Goal: Task Accomplishment & Management: Complete application form

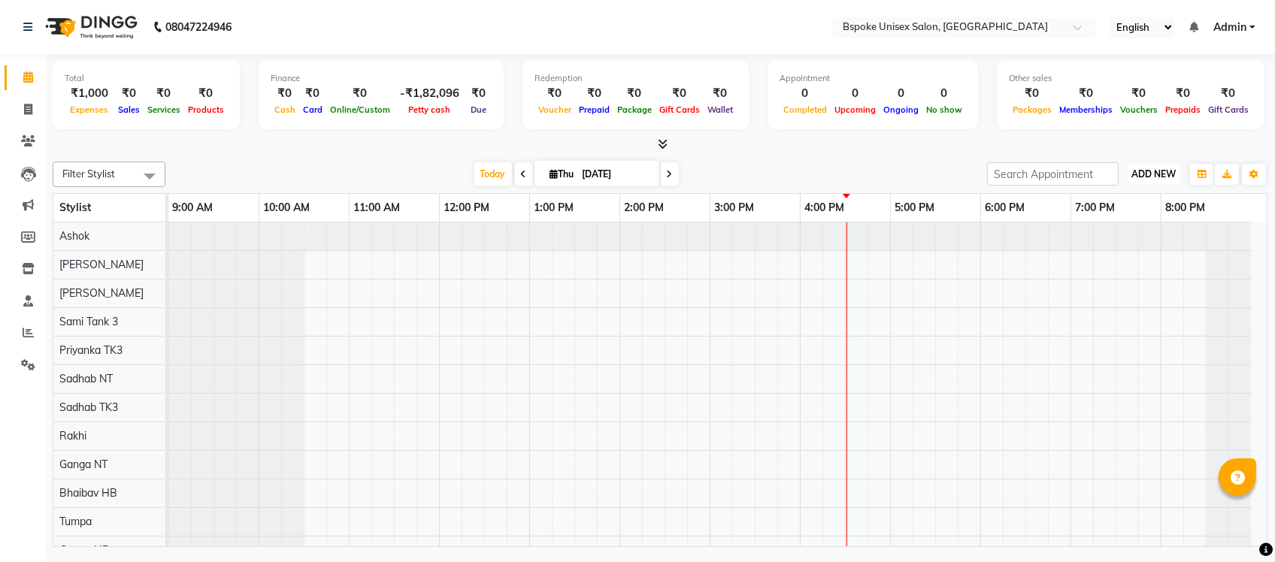
click at [1146, 166] on button "ADD NEW Toggle Dropdown" at bounding box center [1153, 174] width 52 height 21
click at [1118, 233] on link "Add Expense" at bounding box center [1119, 242] width 119 height 20
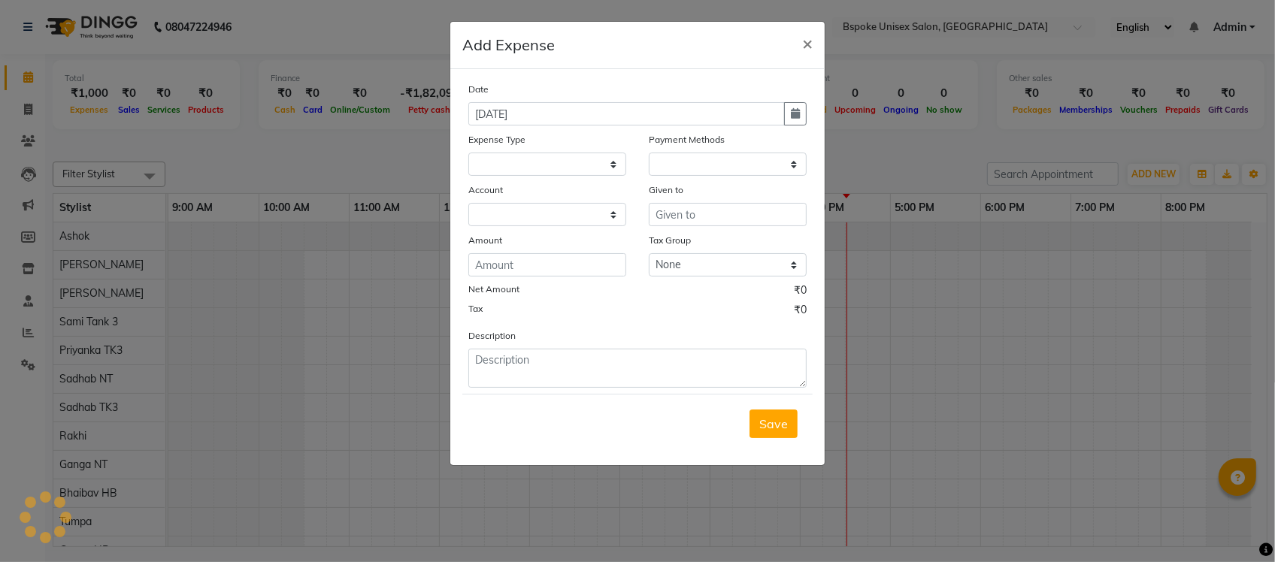
select select
select select "1"
select select "1896"
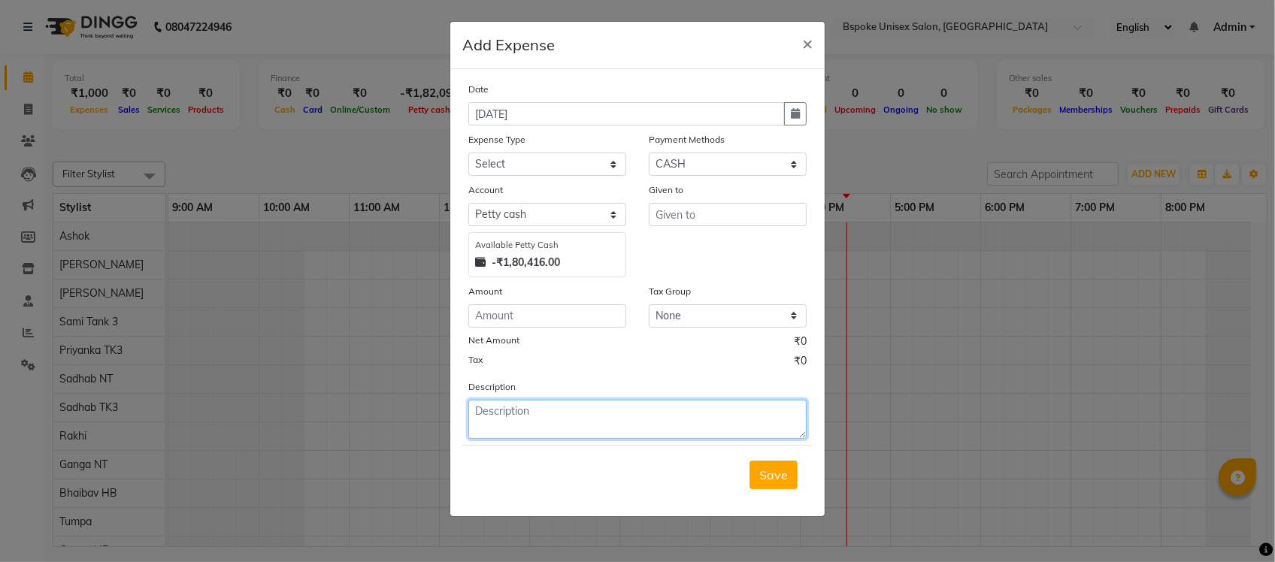
click at [531, 400] on textarea at bounding box center [637, 419] width 338 height 39
paste textarea "IN10078562501010"
type textarea "iv IN10078562501010"
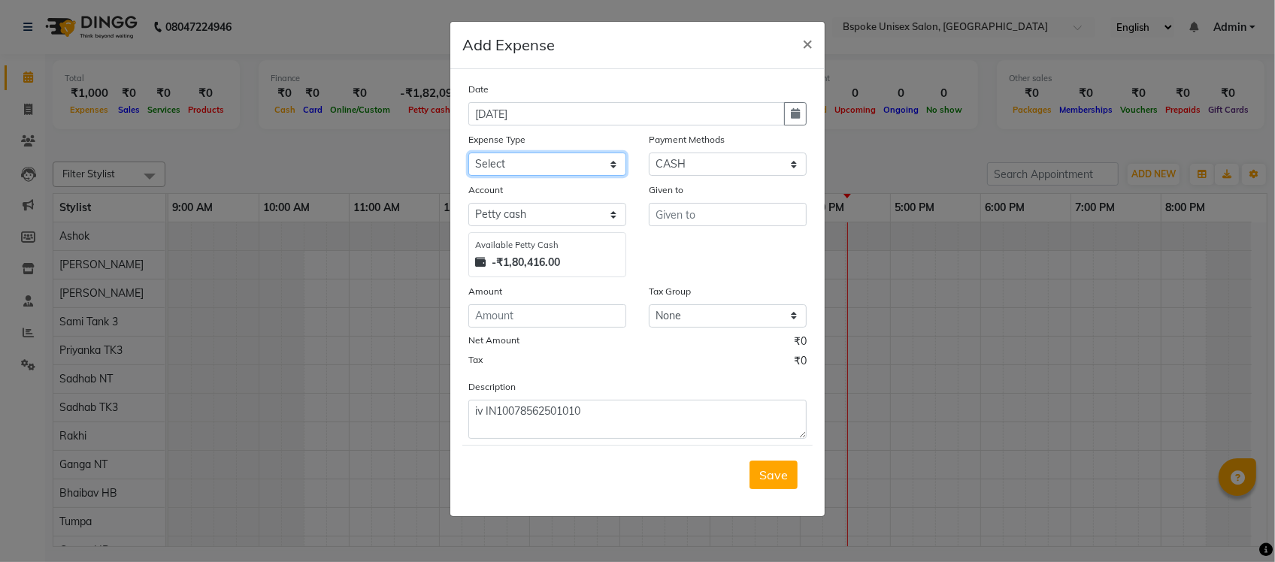
click at [565, 165] on select "Select AC EMI HB AC EMI NT ADVANCE SALARY HB Advance Salary NT Advance Salary T…" at bounding box center [547, 164] width 158 height 23
select select "4116"
click at [468, 153] on select "Select AC EMI HB AC EMI NT ADVANCE SALARY HB Advance Salary NT Advance Salary T…" at bounding box center [547, 164] width 158 height 23
drag, startPoint x: 695, startPoint y: 155, endPoint x: 681, endPoint y: 234, distance: 80.2
click at [681, 234] on div "Date [DATE] Expense Type Select AC EMI HB AC EMI NT ADVANCE SALARY HB Advance S…" at bounding box center [637, 260] width 338 height 358
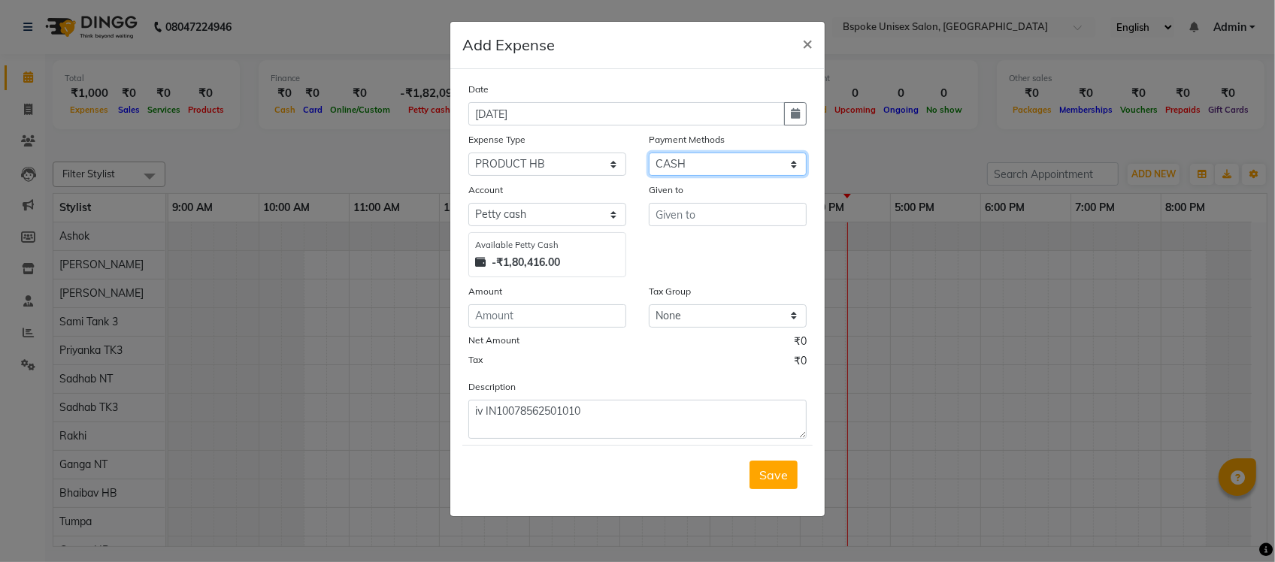
select select "3"
click at [649, 153] on select "Select GPay ONLINE UPI PhonePe CASH CARD PayTM NearBuy Prepaid Voucher Points P…" at bounding box center [728, 164] width 158 height 23
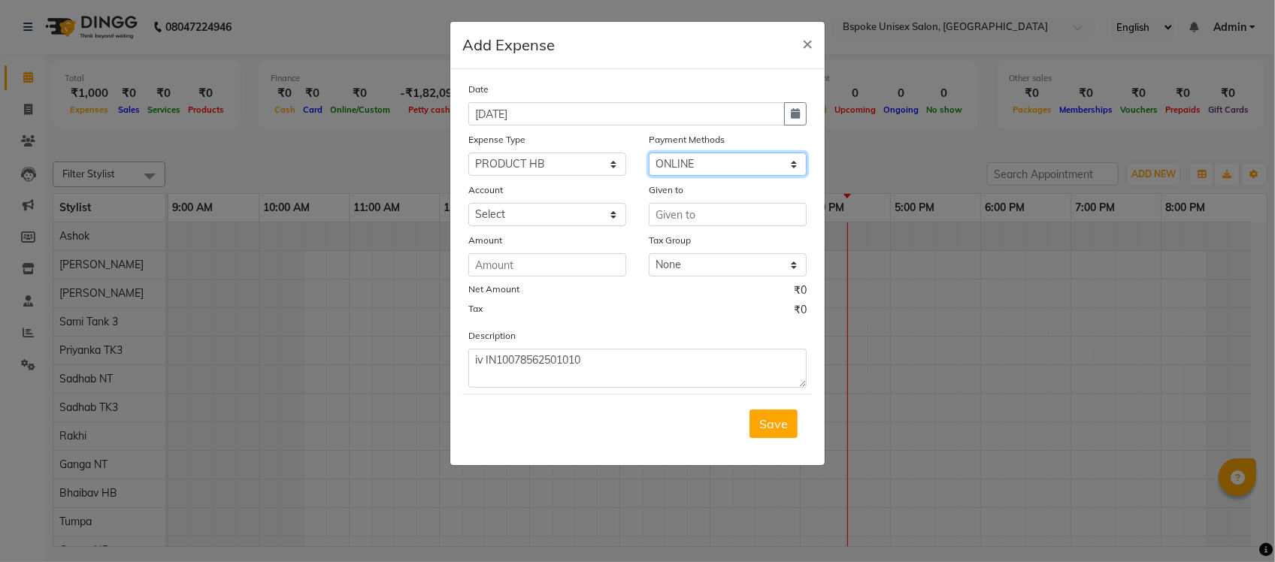
select select "968"
click at [673, 212] on input "text" at bounding box center [728, 214] width 158 height 23
paste input "SHREE MARKETINGS"
type input "SHREE MARKETINGS"
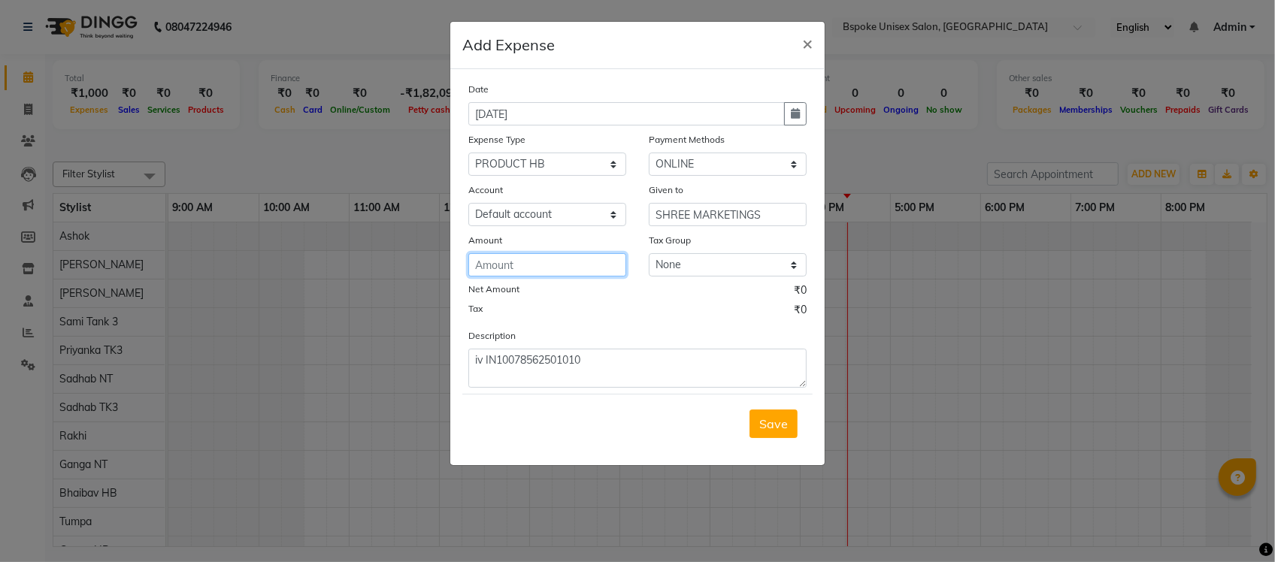
click at [557, 264] on input "number" at bounding box center [547, 264] width 158 height 23
type input "4622"
click at [767, 433] on button "Save" at bounding box center [773, 424] width 48 height 29
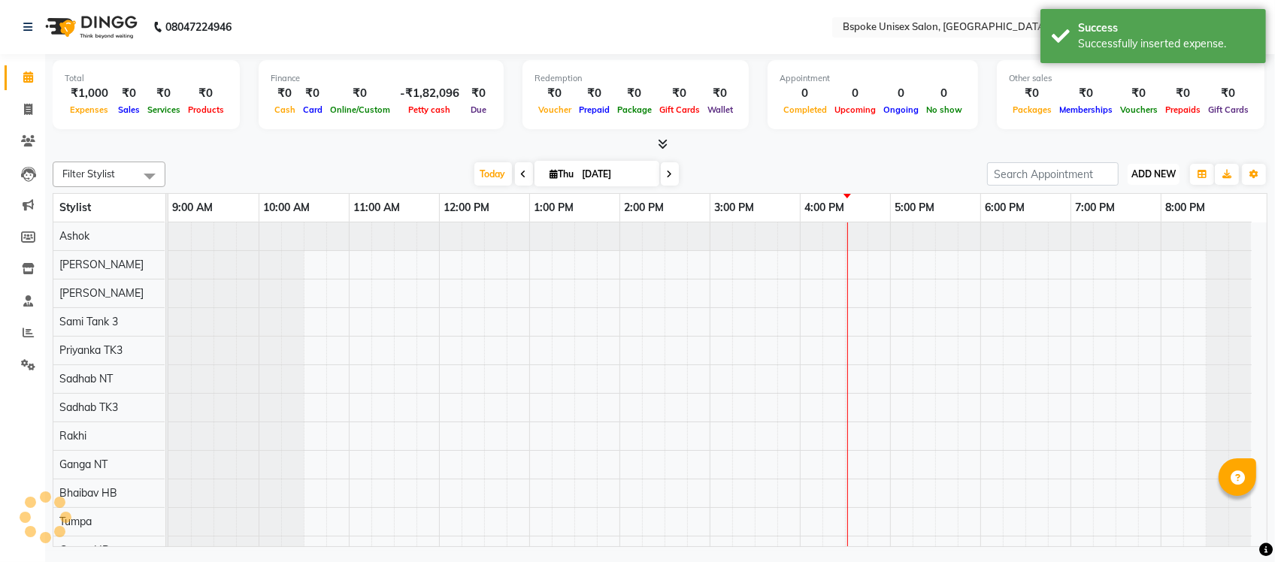
click at [1144, 175] on span "ADD NEW" at bounding box center [1153, 173] width 44 height 11
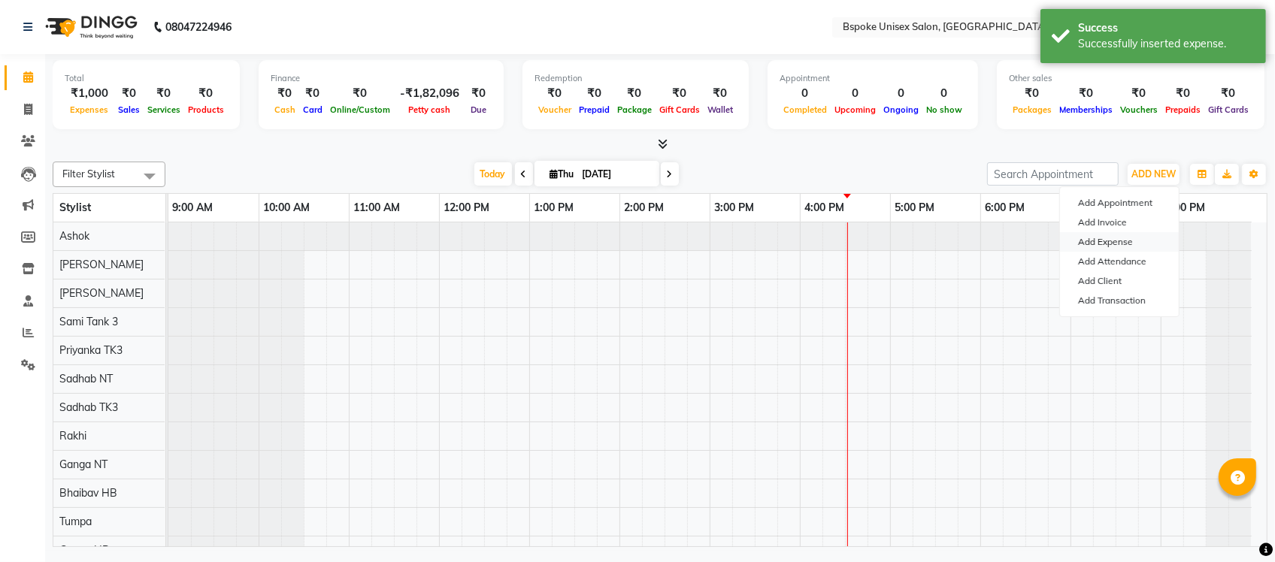
click at [1121, 244] on link "Add Expense" at bounding box center [1119, 242] width 119 height 20
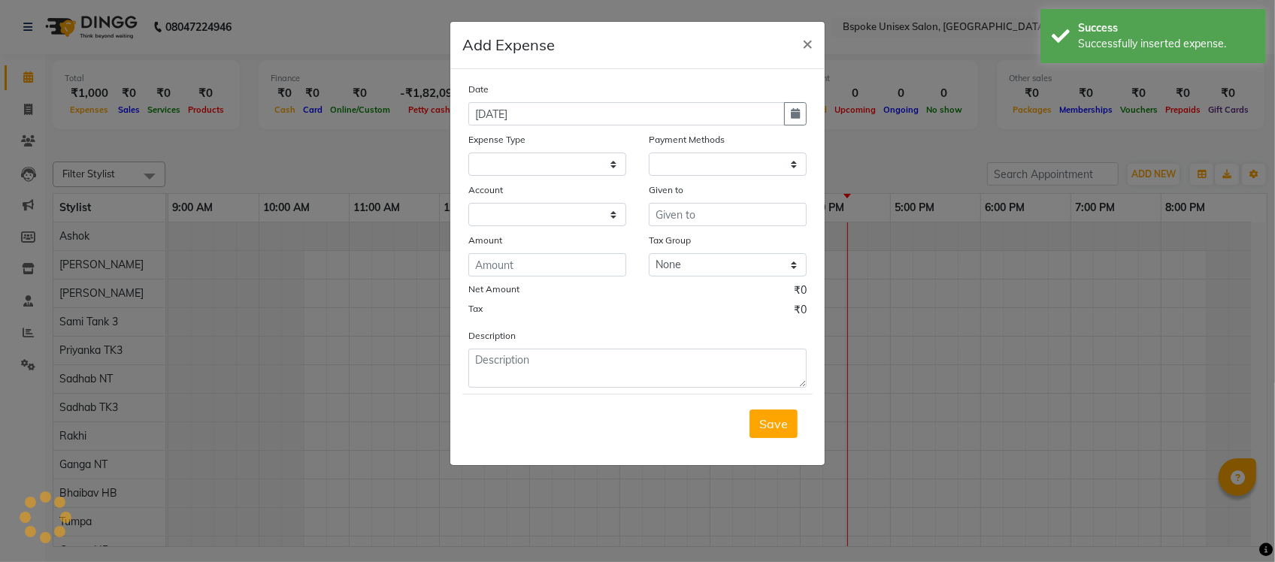
select select
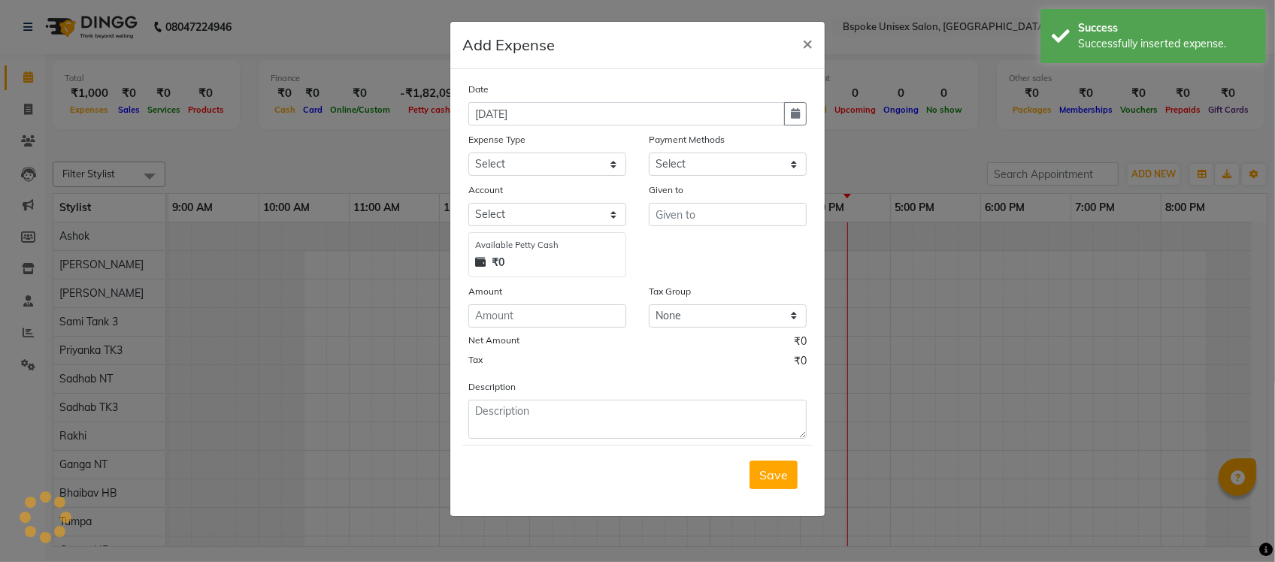
select select "1"
select select "1896"
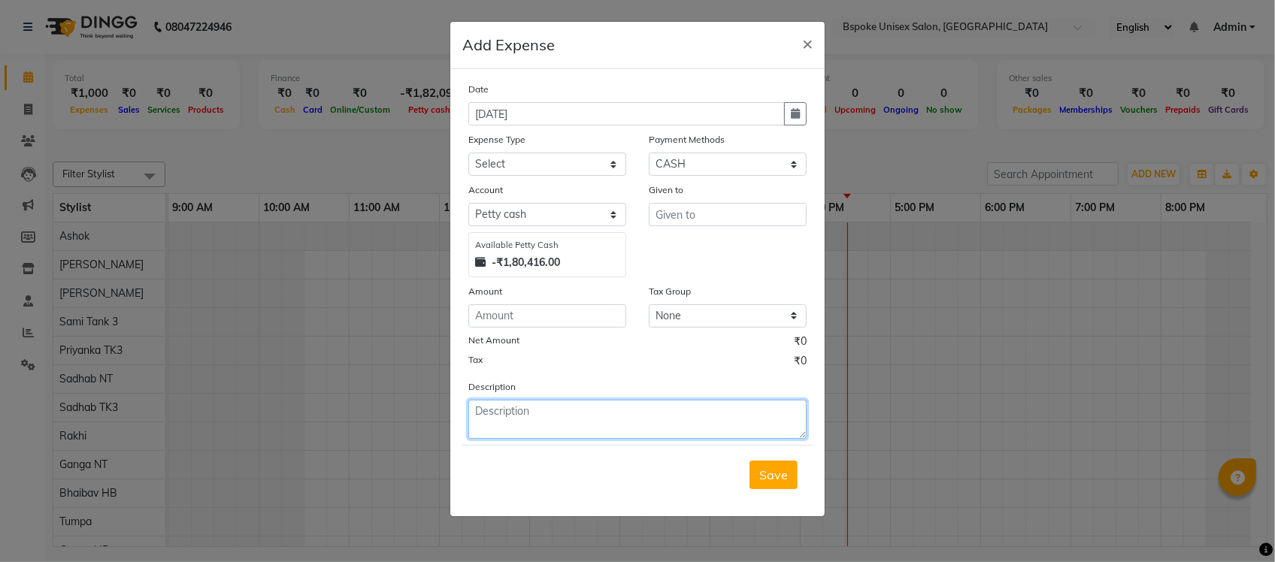
click at [524, 408] on textarea at bounding box center [637, 419] width 338 height 39
paste textarea "SM/25-26/0408"
type textarea "iv SM/25-26/0408 paid 50% of this invoice total value 12815"
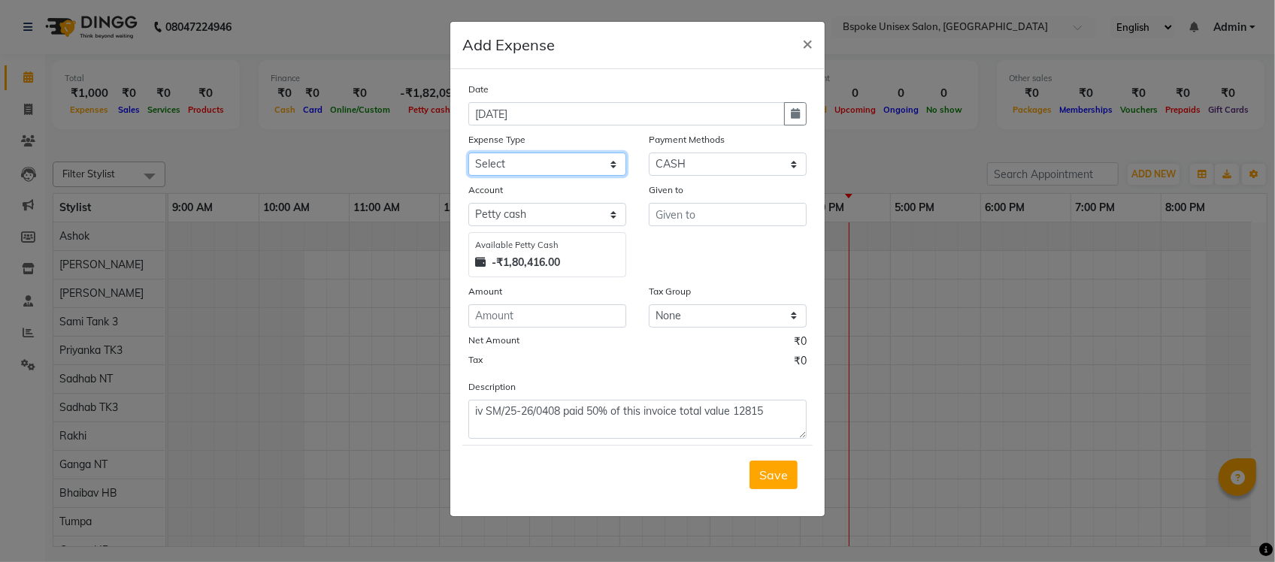
click at [598, 159] on select "Select AC EMI HB AC EMI NT ADVANCE SALARY HB Advance Salary NT Advance Salary T…" at bounding box center [547, 164] width 158 height 23
select select "4116"
click at [468, 153] on select "Select AC EMI HB AC EMI NT ADVANCE SALARY HB Advance Salary NT Advance Salary T…" at bounding box center [547, 164] width 158 height 23
click at [686, 164] on select "Select GPay ONLINE UPI PhonePe CASH CARD PayTM NearBuy Prepaid Voucher Points P…" at bounding box center [728, 164] width 158 height 23
select select "3"
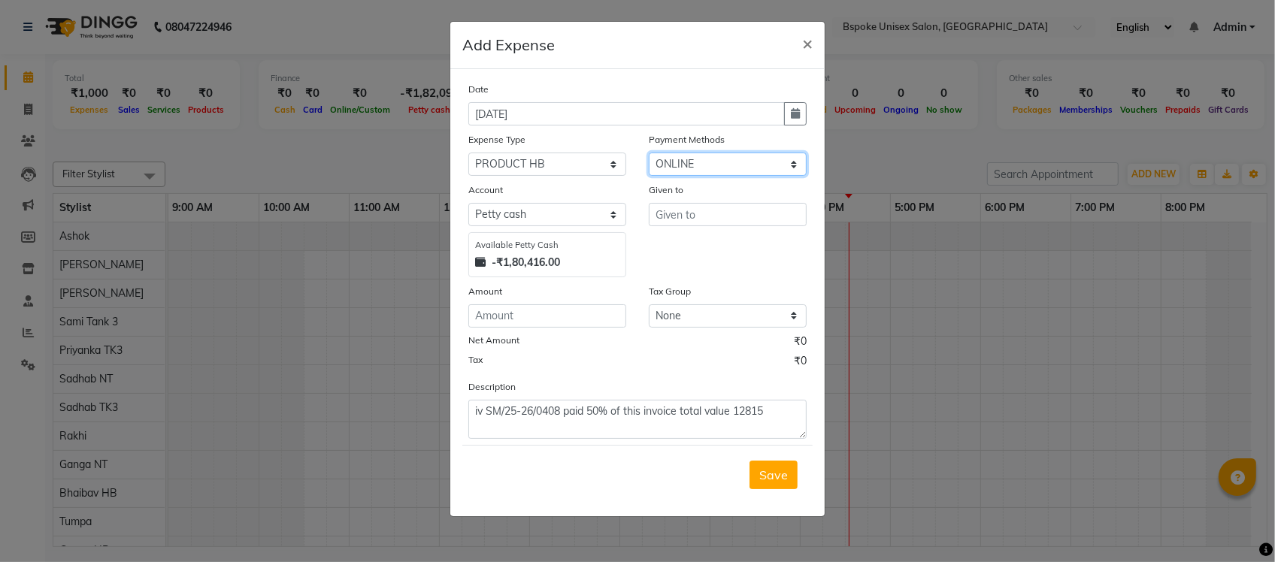
click at [649, 153] on select "Select GPay ONLINE UPI PhonePe CASH CARD PayTM NearBuy Prepaid Voucher Points P…" at bounding box center [728, 164] width 158 height 23
select select "968"
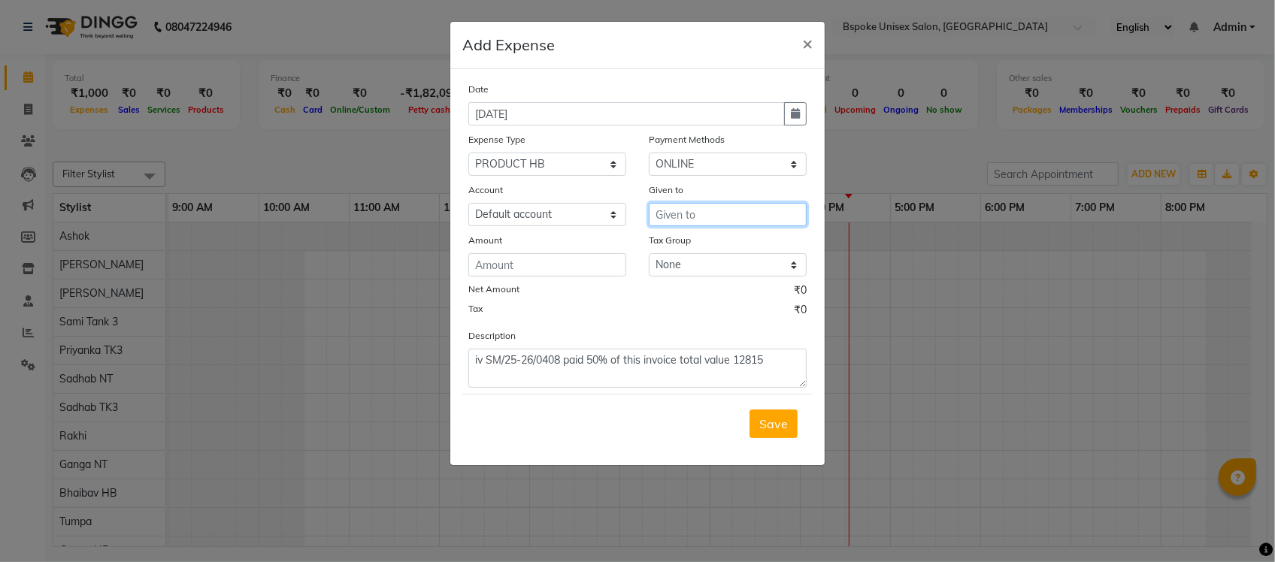
click at [677, 219] on input "text" at bounding box center [728, 214] width 158 height 23
paste input "SHREE MARKETINGS"
type input "SHREE MARKETINGS"
click at [610, 264] on input "number" at bounding box center [547, 264] width 158 height 23
type input "4600"
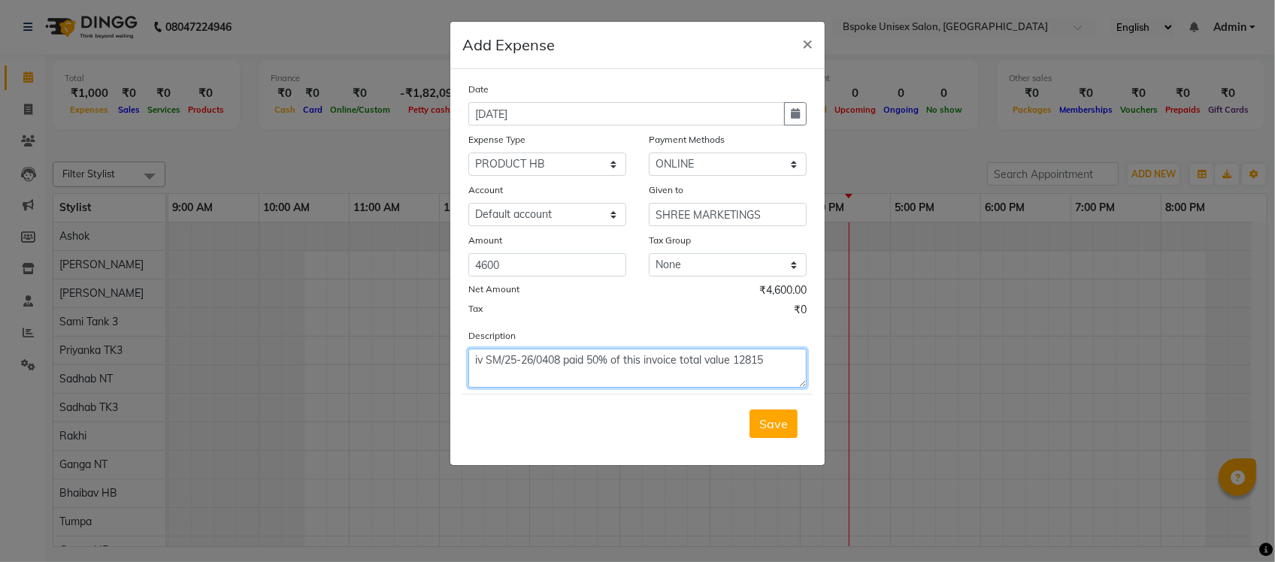
click at [676, 353] on textarea "iv SM/25-26/0408 paid 50% of this invoice total value 12815" at bounding box center [637, 368] width 338 height 39
click at [794, 427] on button "Save" at bounding box center [773, 424] width 48 height 29
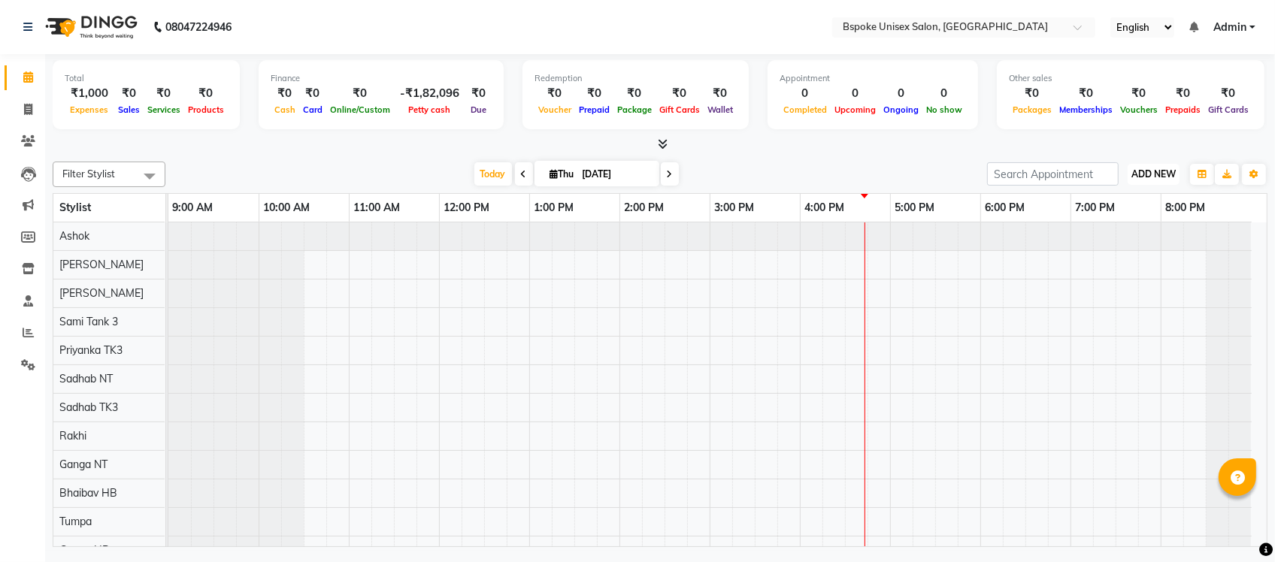
click at [1155, 173] on span "ADD NEW" at bounding box center [1153, 173] width 44 height 11
click at [1114, 242] on link "Add Expense" at bounding box center [1119, 242] width 119 height 20
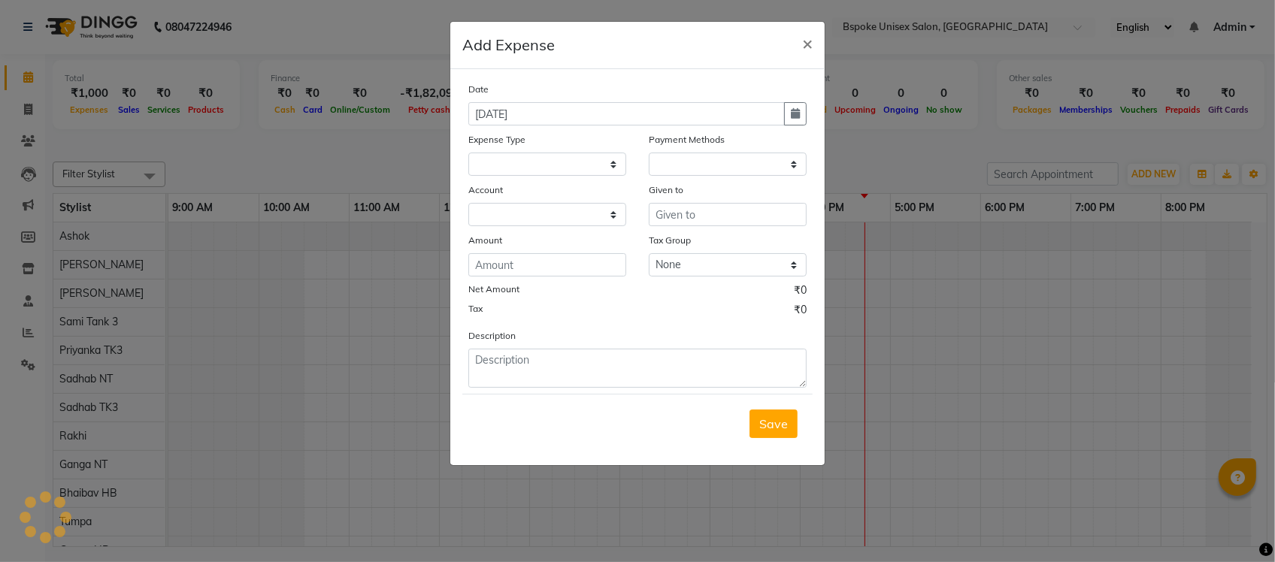
select select
select select "1"
select select "1896"
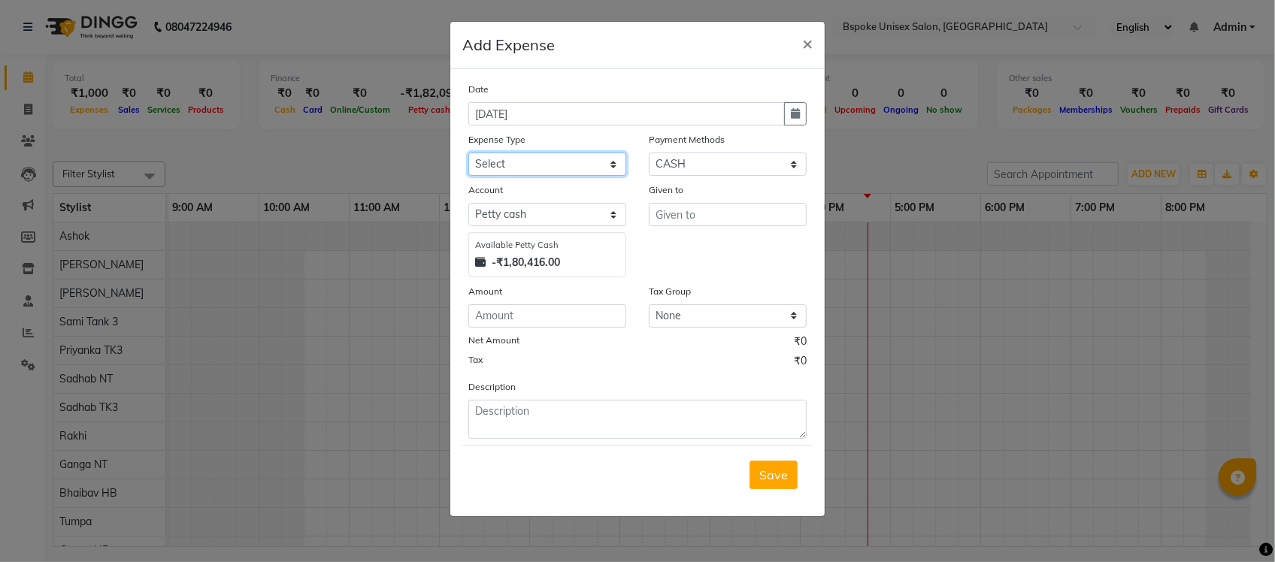
click at [547, 162] on select "Select AC EMI HB AC EMI NT ADVANCE SALARY HB Advance Salary NT Advance Salary T…" at bounding box center [547, 164] width 158 height 23
click at [802, 43] on span "×" at bounding box center [807, 43] width 11 height 23
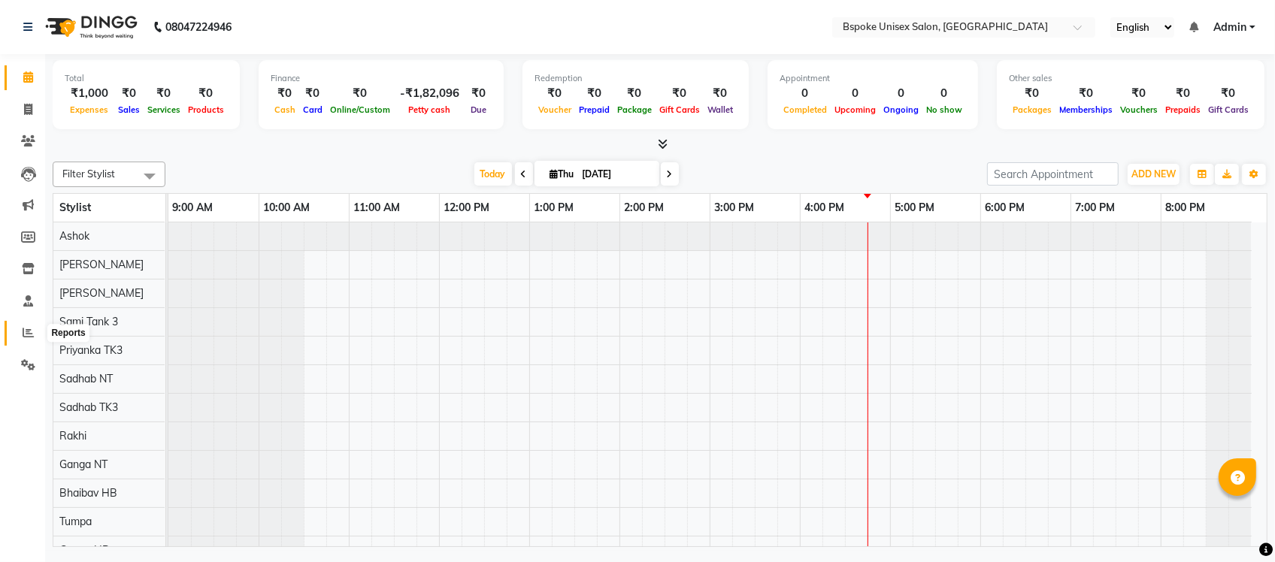
click at [25, 339] on span at bounding box center [28, 333] width 26 height 17
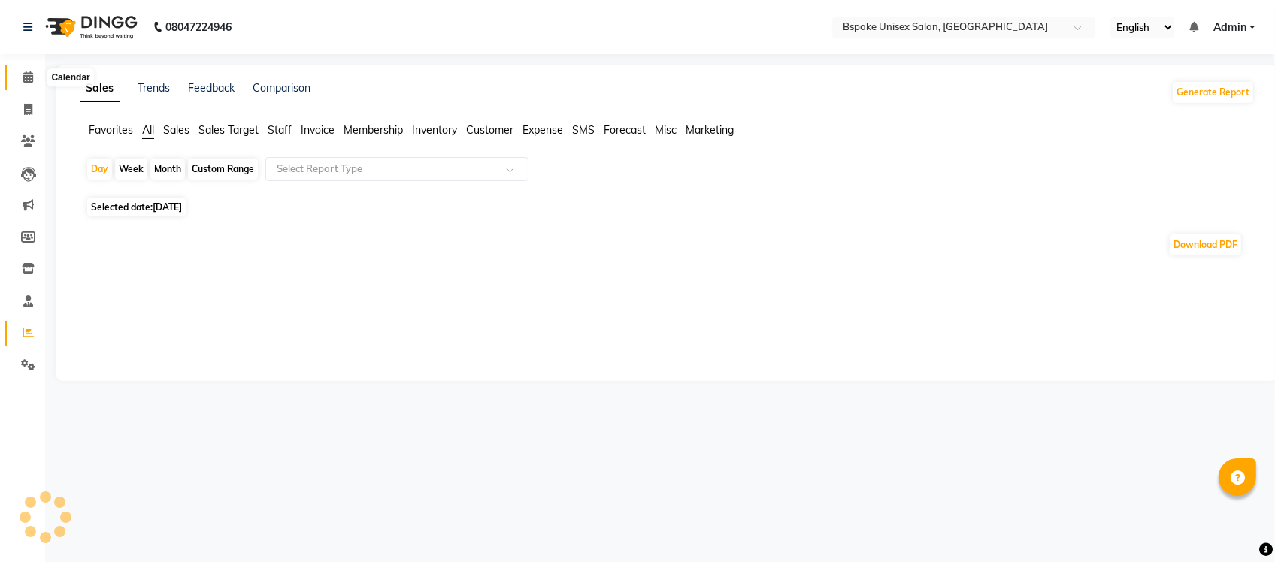
click at [30, 81] on icon at bounding box center [28, 76] width 10 height 11
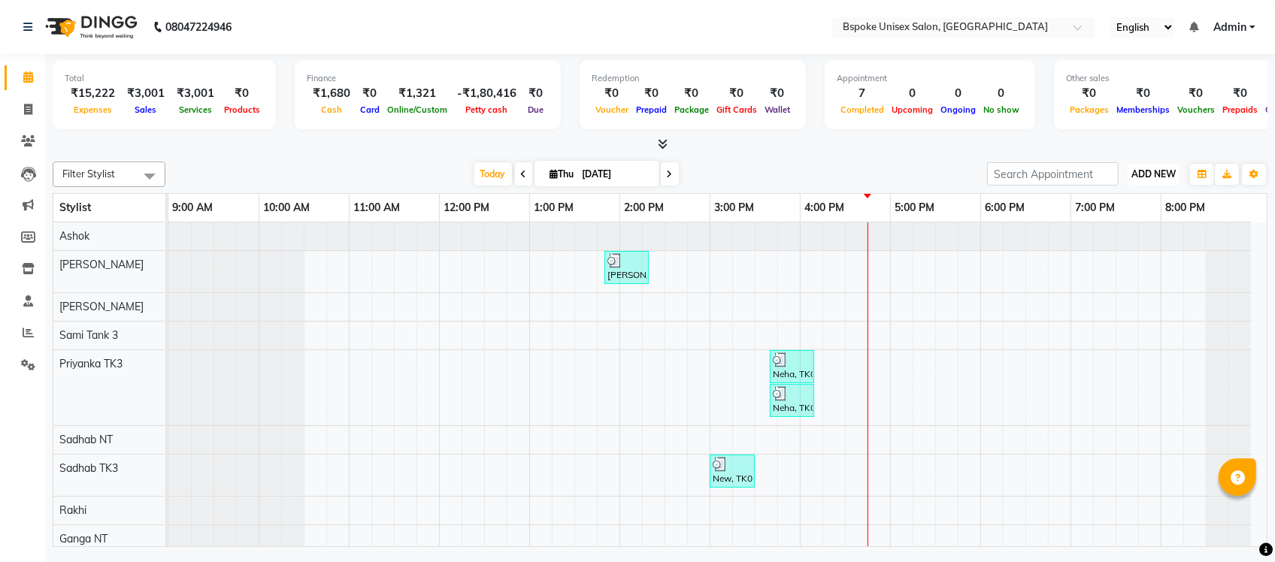
click at [1142, 169] on span "ADD NEW" at bounding box center [1153, 173] width 44 height 11
click at [1113, 237] on link "Add Expense" at bounding box center [1119, 242] width 119 height 20
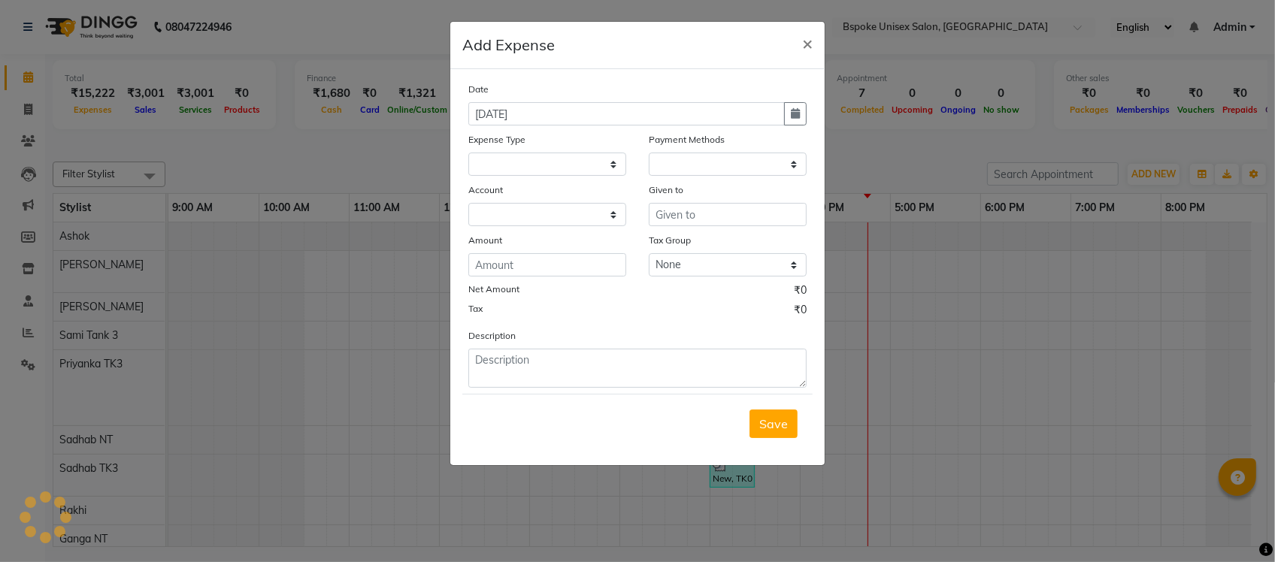
select select
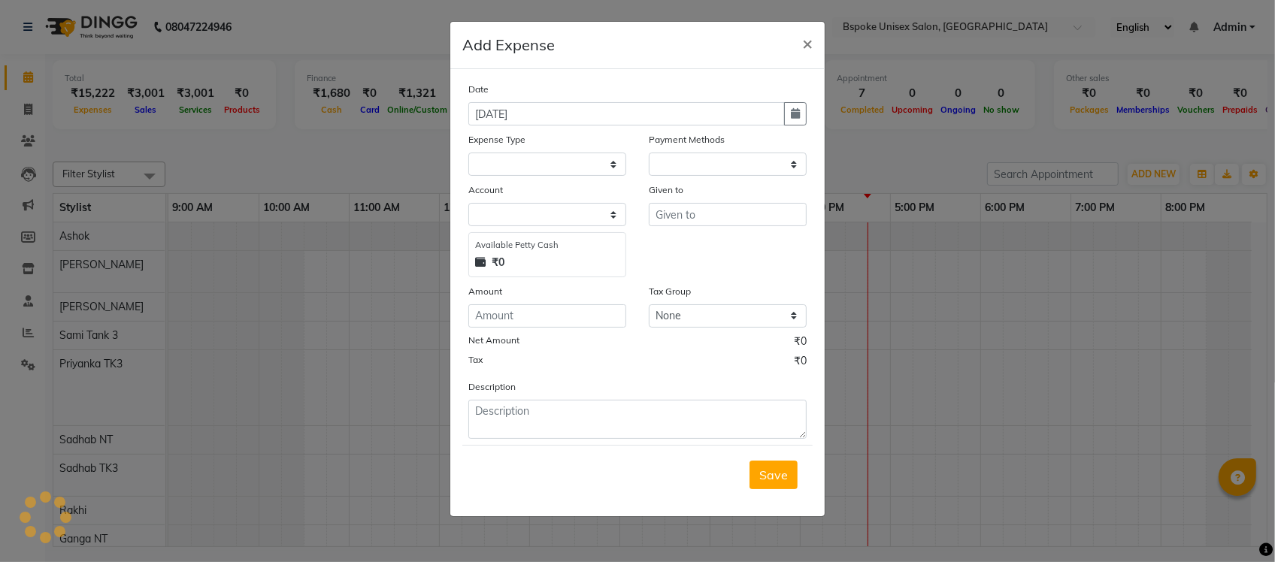
select select "1"
select select "1896"
click at [707, 214] on input "text" at bounding box center [728, 214] width 158 height 23
paste input "ARCHANA ENTERPRISE"
type input "ARCHANA ENTERPRISE"
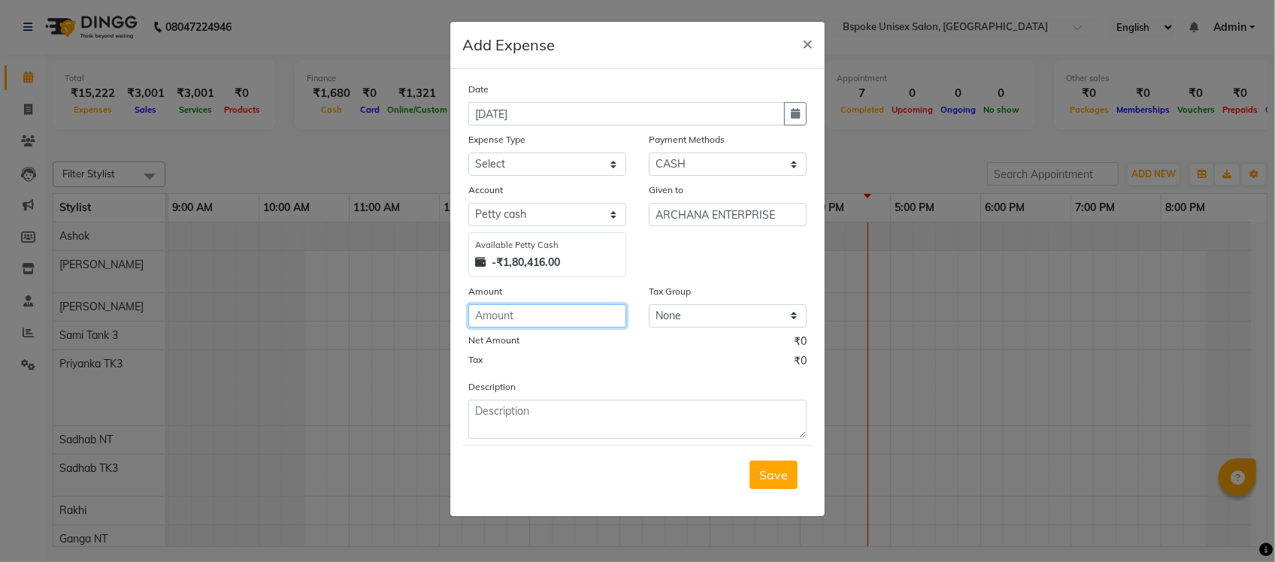
click at [547, 308] on input "number" at bounding box center [547, 315] width 158 height 23
type input "1330"
click at [570, 158] on select "Select AC EMI HB AC EMI NT ADVANCE SALARY HB Advance Salary NT Advance Salary T…" at bounding box center [547, 164] width 158 height 23
select select "4116"
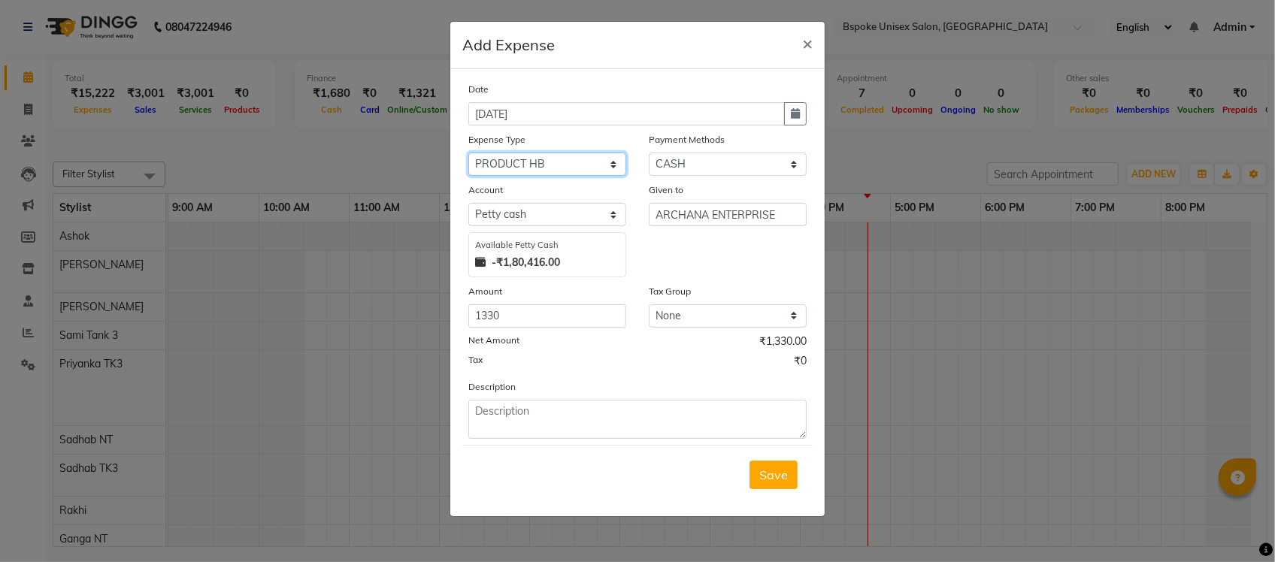
click at [468, 153] on select "Select AC EMI HB AC EMI NT ADVANCE SALARY HB Advance Salary NT Advance Salary T…" at bounding box center [547, 164] width 158 height 23
click at [691, 171] on select "Select GPay ONLINE UPI PhonePe CASH CARD PayTM NearBuy Prepaid Voucher Points P…" at bounding box center [728, 164] width 158 height 23
select select "3"
click at [649, 153] on select "Select GPay ONLINE UPI PhonePe CASH CARD PayTM NearBuy Prepaid Voucher Points P…" at bounding box center [728, 164] width 158 height 23
select select "968"
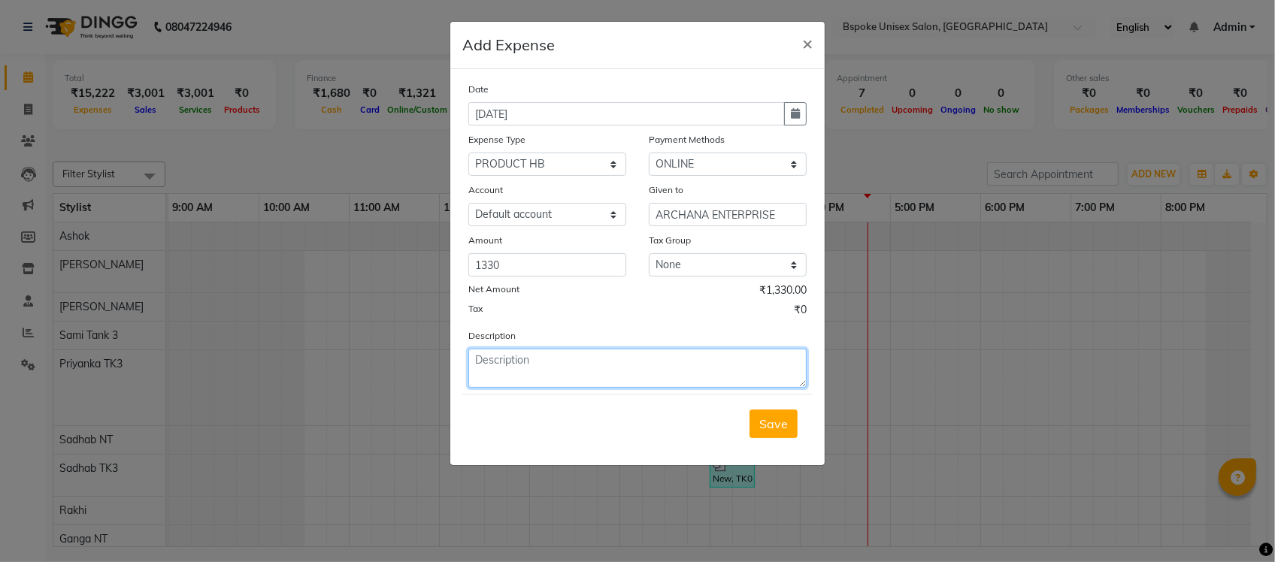
click at [545, 366] on textarea at bounding box center [637, 368] width 338 height 39
paste textarea "00017"
type textarea "iv 00017"
click at [763, 419] on span "Save" at bounding box center [773, 423] width 29 height 15
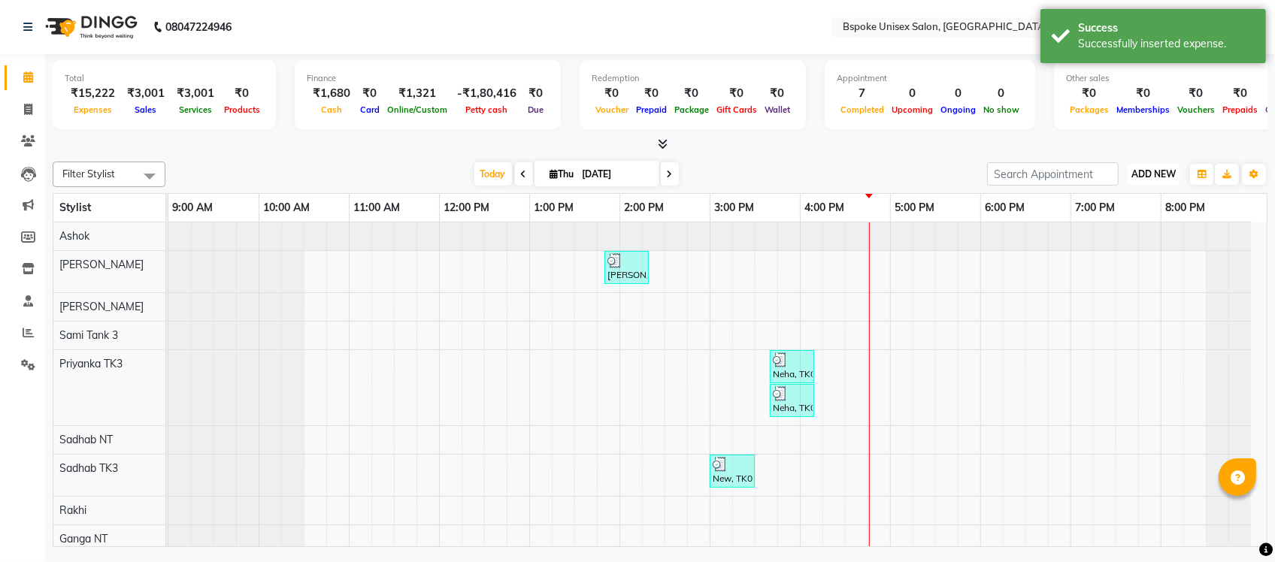
click at [1150, 177] on span "ADD NEW" at bounding box center [1153, 173] width 44 height 11
click at [1118, 241] on link "Add Expense" at bounding box center [1119, 242] width 119 height 20
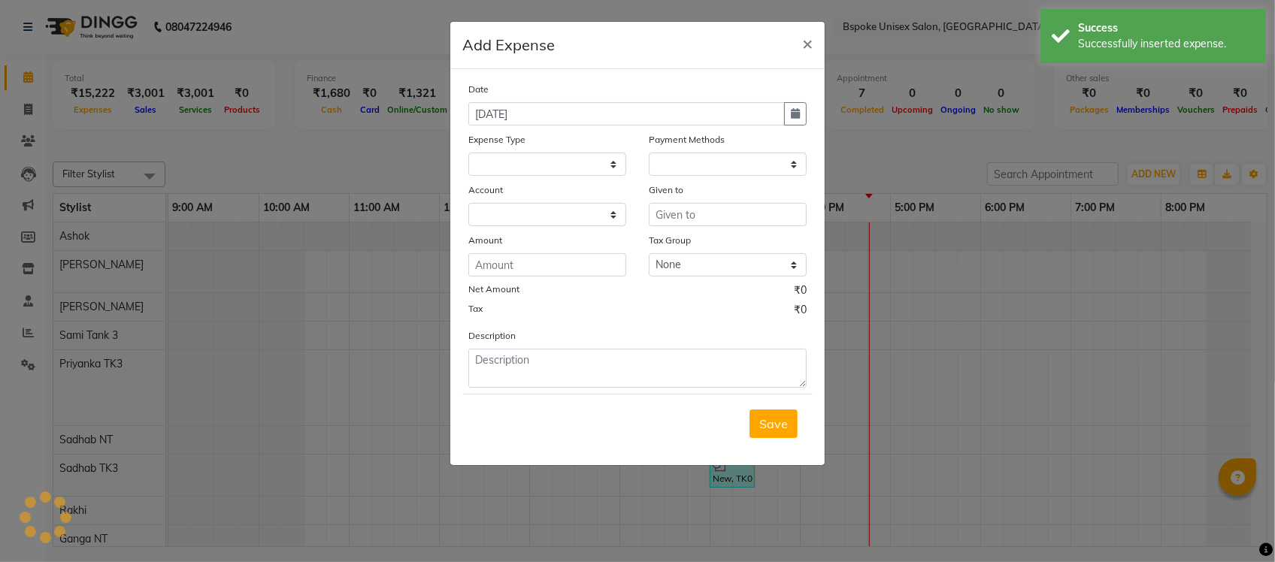
select select
select select "1"
select select "1896"
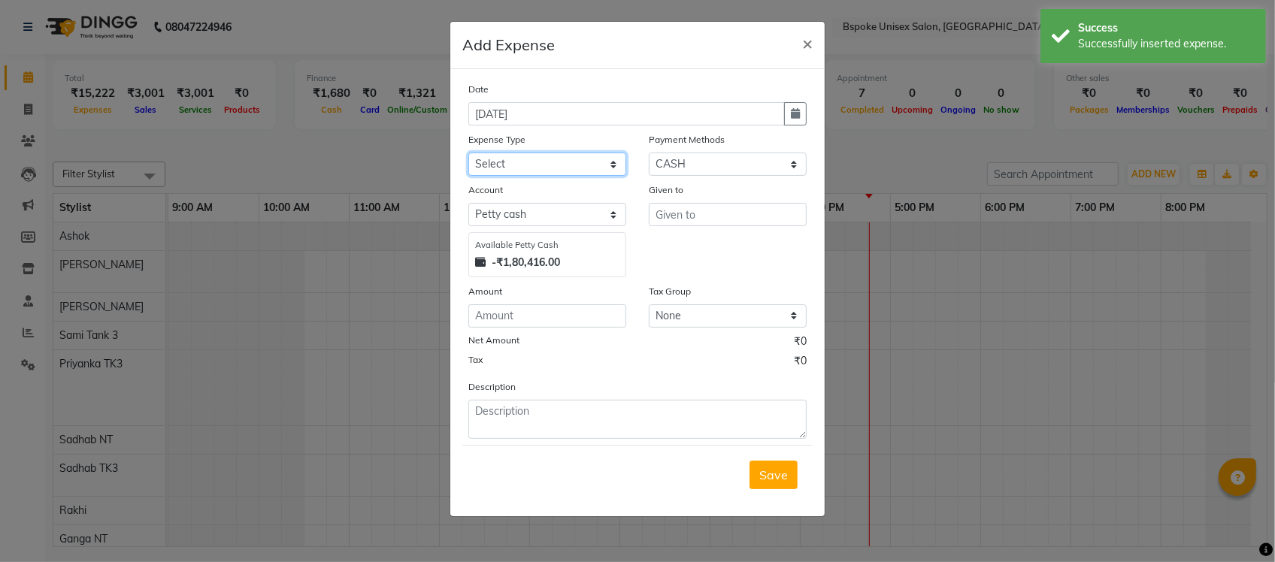
click at [575, 171] on select "Select AC EMI HB AC EMI NT ADVANCE SALARY HB Advance Salary NT Advance Salary T…" at bounding box center [547, 164] width 158 height 23
select select "1826"
click at [468, 153] on select "Select AC EMI HB AC EMI NT ADVANCE SALARY HB Advance Salary NT Advance Salary T…" at bounding box center [547, 164] width 158 height 23
click at [686, 155] on select "Select GPay ONLINE UPI PhonePe CASH CARD PayTM NearBuy Prepaid Voucher Points P…" at bounding box center [728, 164] width 158 height 23
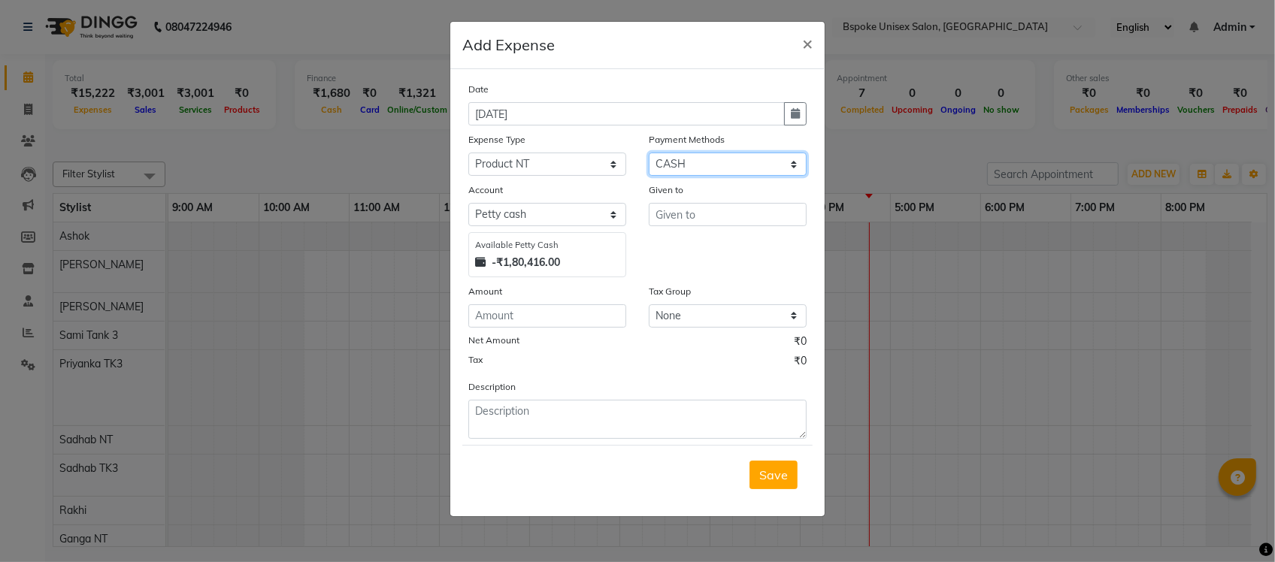
select select "3"
click at [649, 153] on select "Select GPay ONLINE UPI PhonePe CASH CARD PayTM NearBuy Prepaid Voucher Points P…" at bounding box center [728, 164] width 158 height 23
select select "968"
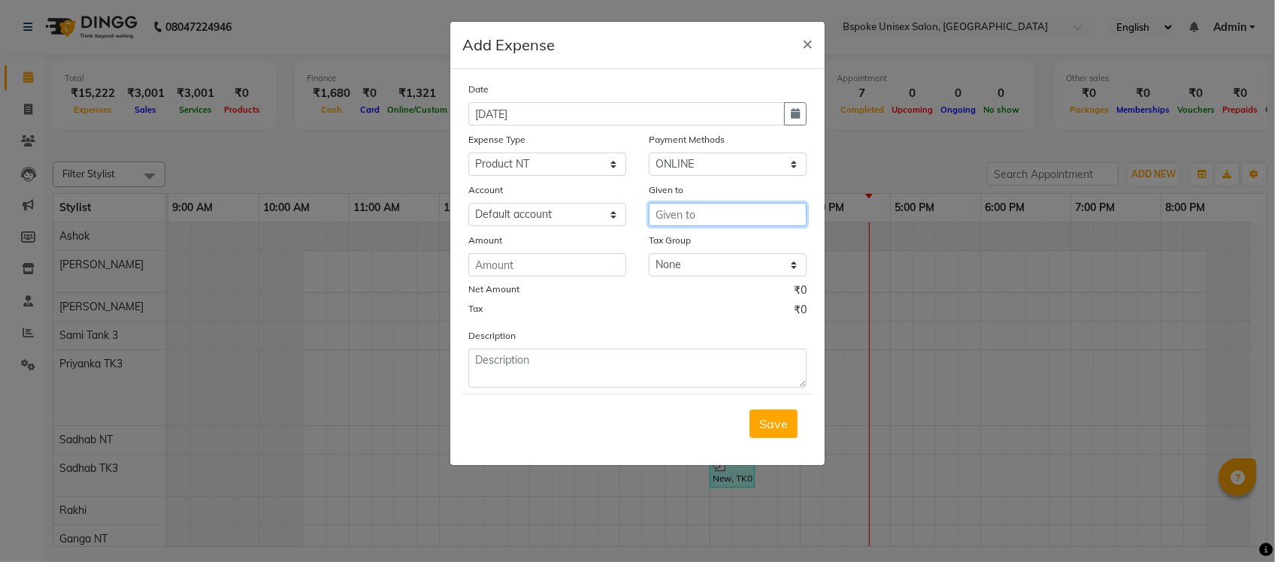
click at [656, 216] on input "text" at bounding box center [728, 214] width 158 height 23
click at [504, 358] on textarea at bounding box center [637, 368] width 338 height 39
paste textarea "00031"
type textarea "iv 00031"
click at [524, 265] on input "number" at bounding box center [547, 264] width 158 height 23
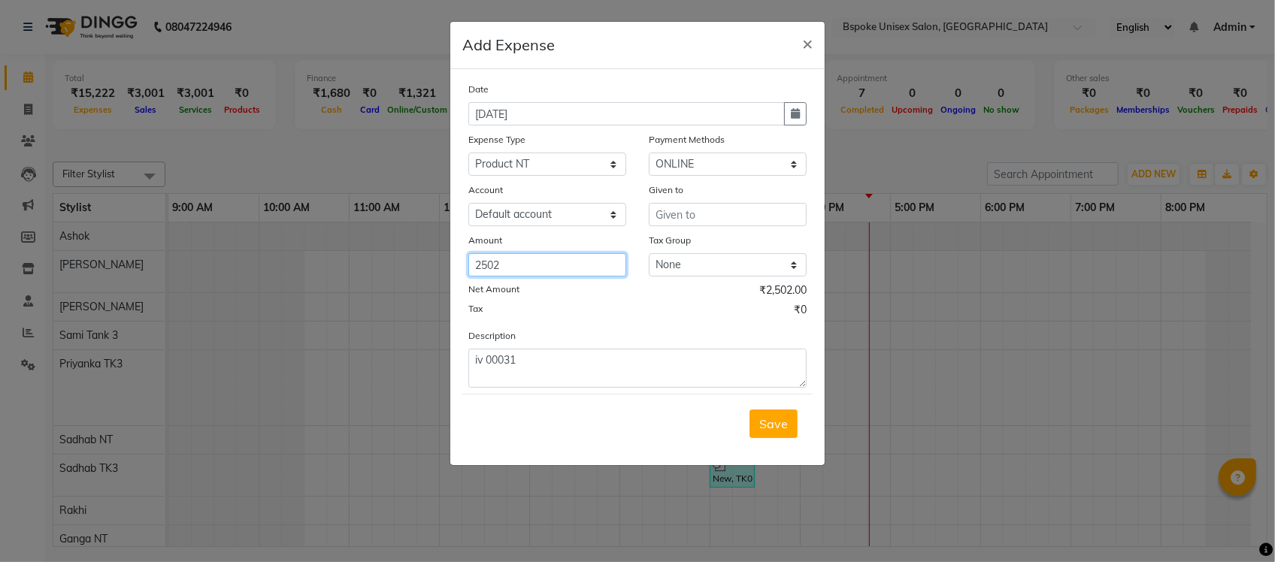
type input "2502"
click at [679, 214] on input "text" at bounding box center [728, 214] width 158 height 23
paste input "ARCHANA ENTERPRISE"
type input "ARCHANA ENTERPRISE"
click at [772, 419] on span "Save" at bounding box center [773, 423] width 29 height 15
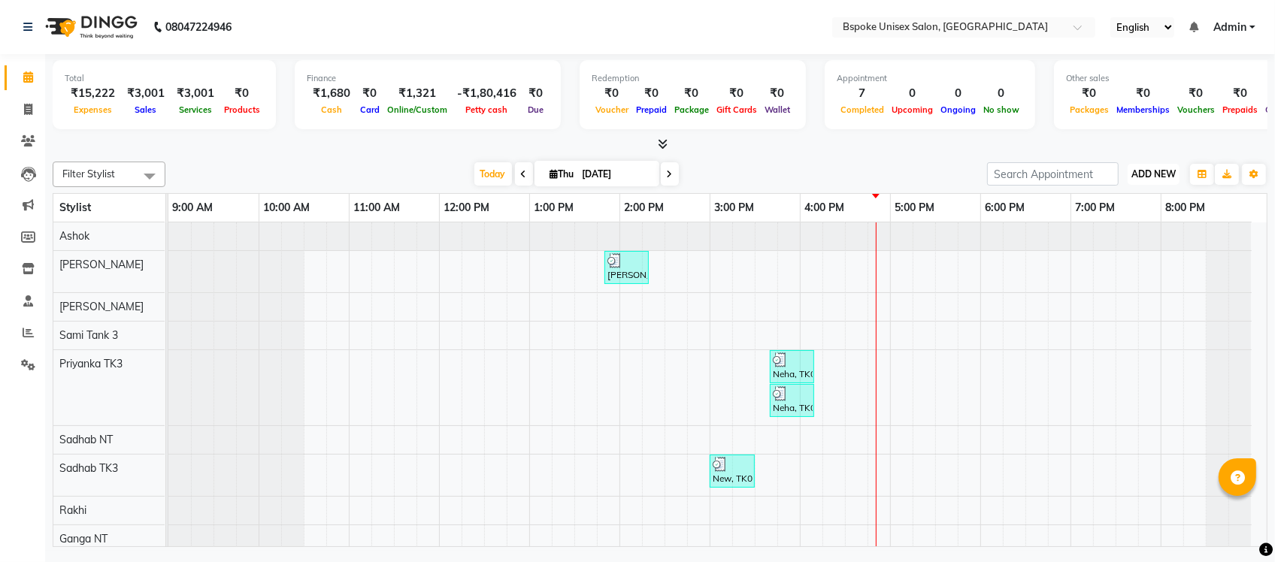
click at [1148, 174] on span "ADD NEW" at bounding box center [1153, 173] width 44 height 11
click at [1109, 238] on link "Add Expense" at bounding box center [1119, 242] width 119 height 20
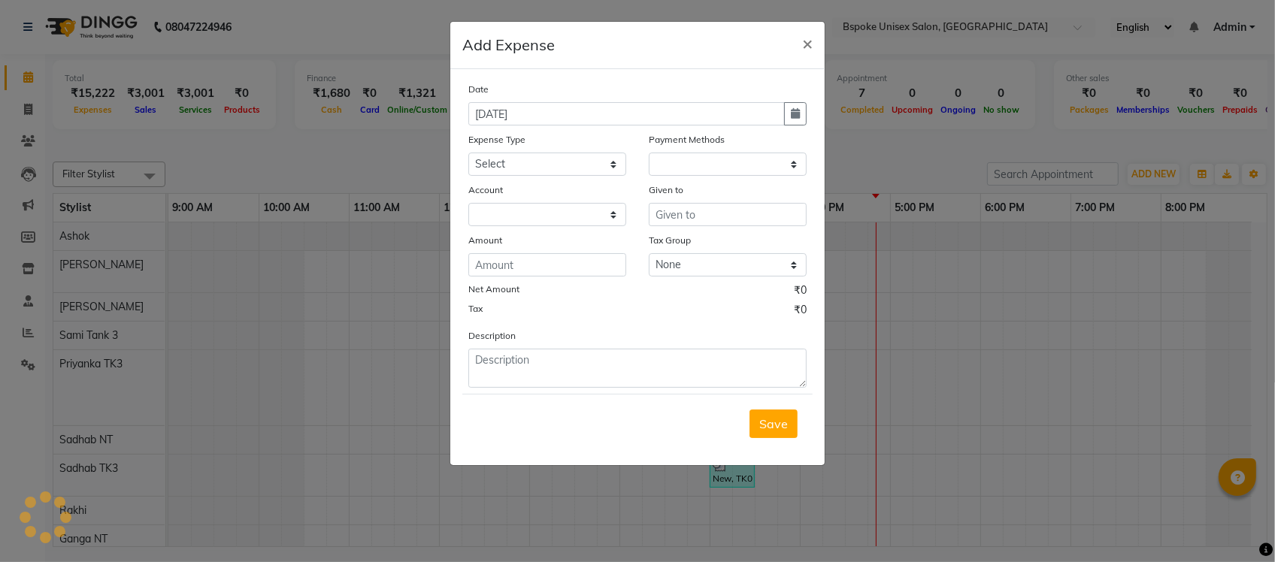
select select "1"
select select "1896"
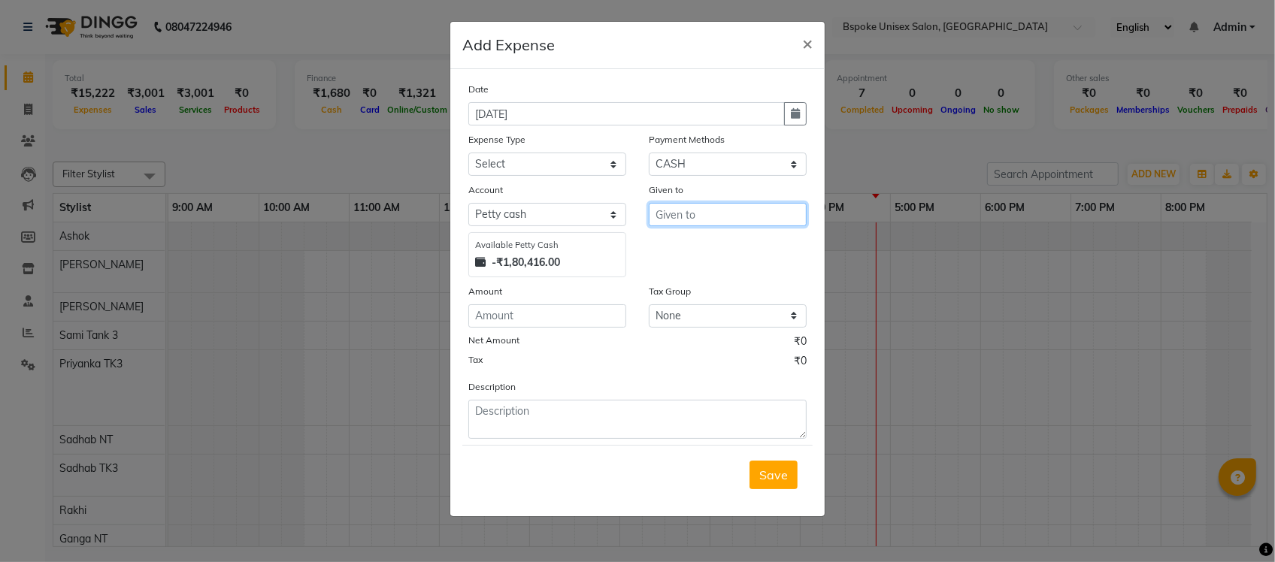
click at [682, 209] on input "text" at bounding box center [728, 214] width 158 height 23
paste input "ARCHANA ENTERPRISE"
type input "ARCHANA ENTERPRISE"
click at [534, 316] on input "number" at bounding box center [547, 315] width 158 height 23
type input "16193"
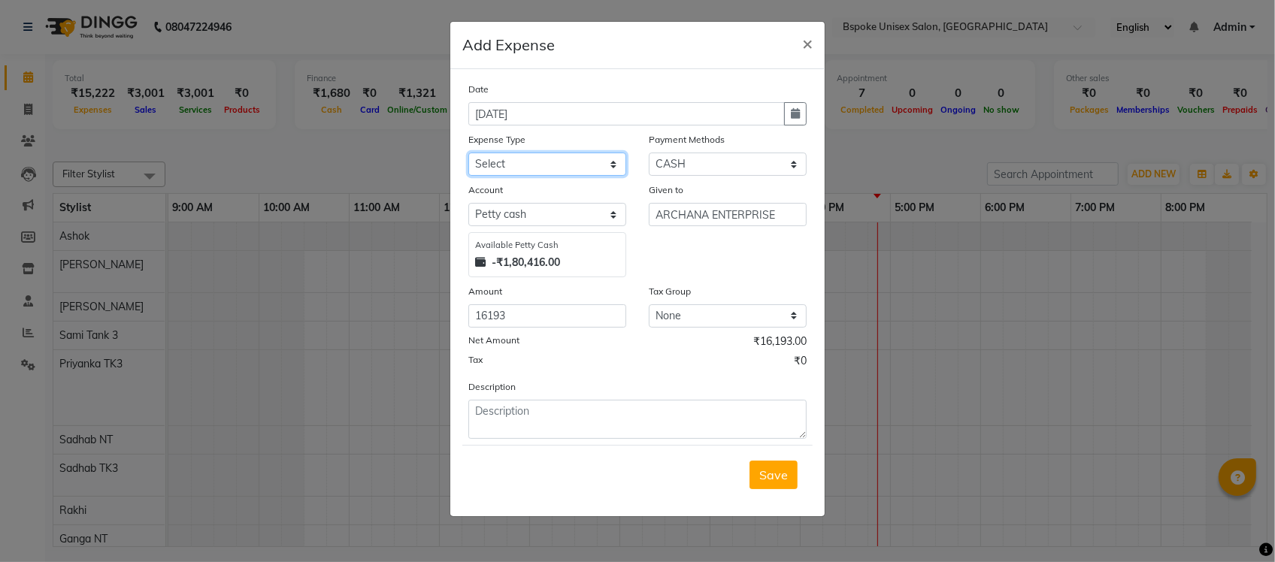
click at [571, 164] on select "Select AC EMI HB AC EMI NT ADVANCE SALARY HB Advance Salary NT Advance Salary T…" at bounding box center [547, 164] width 158 height 23
select select "1826"
click at [468, 153] on select "Select AC EMI HB AC EMI NT ADVANCE SALARY HB Advance Salary NT Advance Salary T…" at bounding box center [547, 164] width 158 height 23
click at [715, 155] on select "Select GPay ONLINE UPI PhonePe CASH CARD PayTM NearBuy Prepaid Voucher Points P…" at bounding box center [728, 164] width 158 height 23
select select "3"
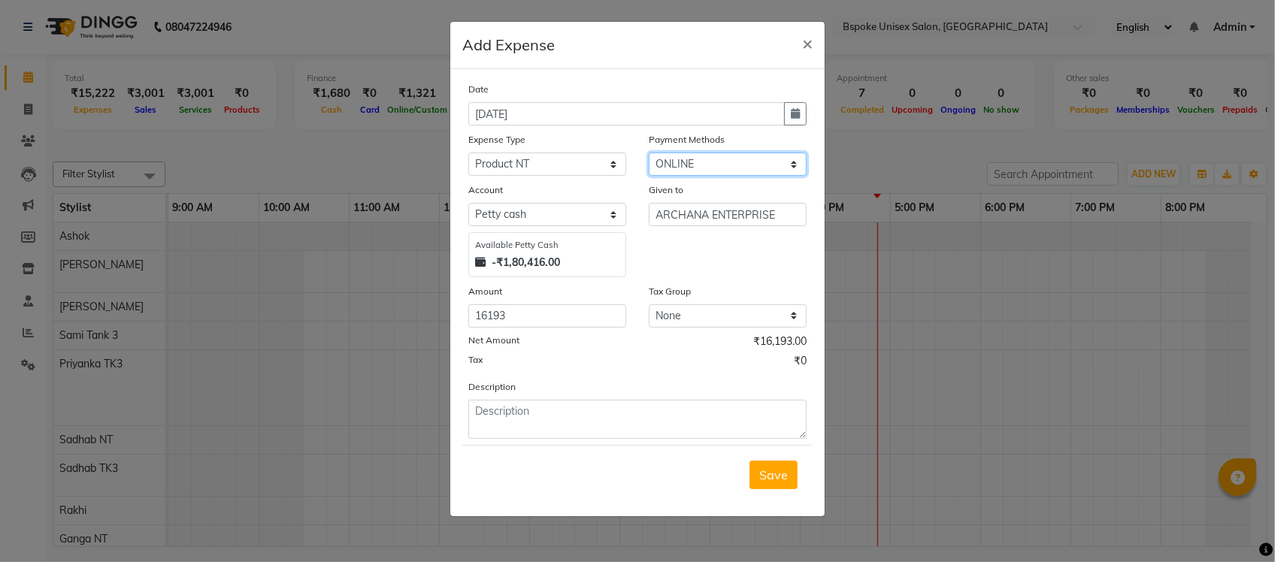
click at [649, 153] on select "Select GPay ONLINE UPI PhonePe CASH CARD PayTM NearBuy Prepaid Voucher Points P…" at bounding box center [728, 164] width 158 height 23
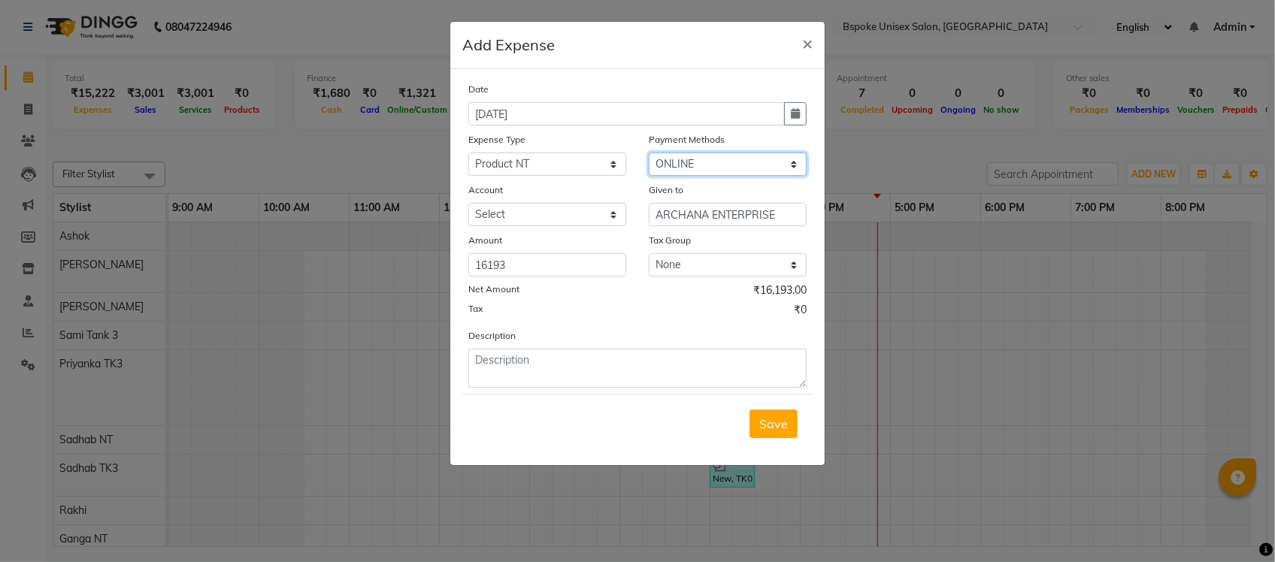
select select "968"
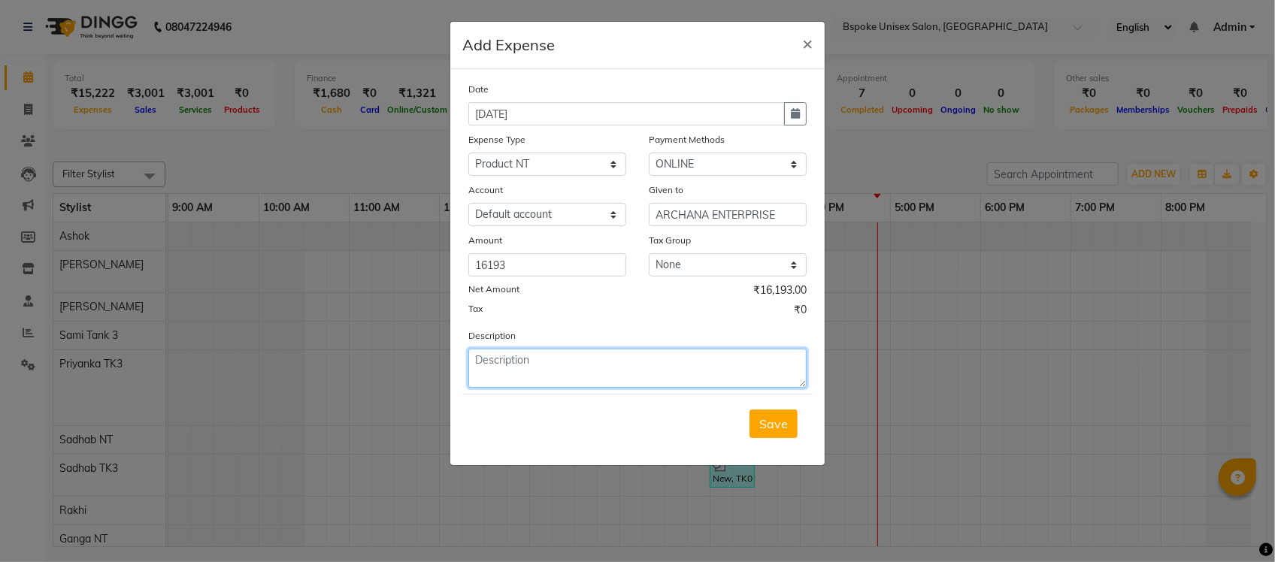
click at [588, 371] on textarea at bounding box center [637, 368] width 338 height 39
paste textarea "00082"
type textarea "iv 00082"
click at [767, 422] on span "Save" at bounding box center [773, 423] width 29 height 15
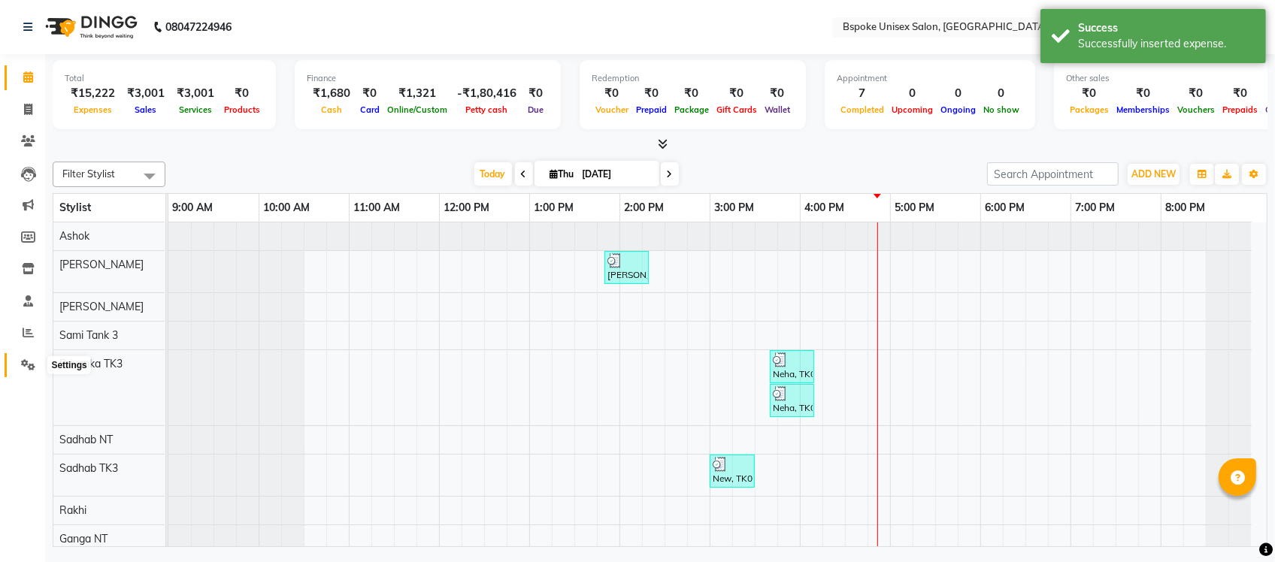
click at [25, 357] on span at bounding box center [28, 365] width 26 height 17
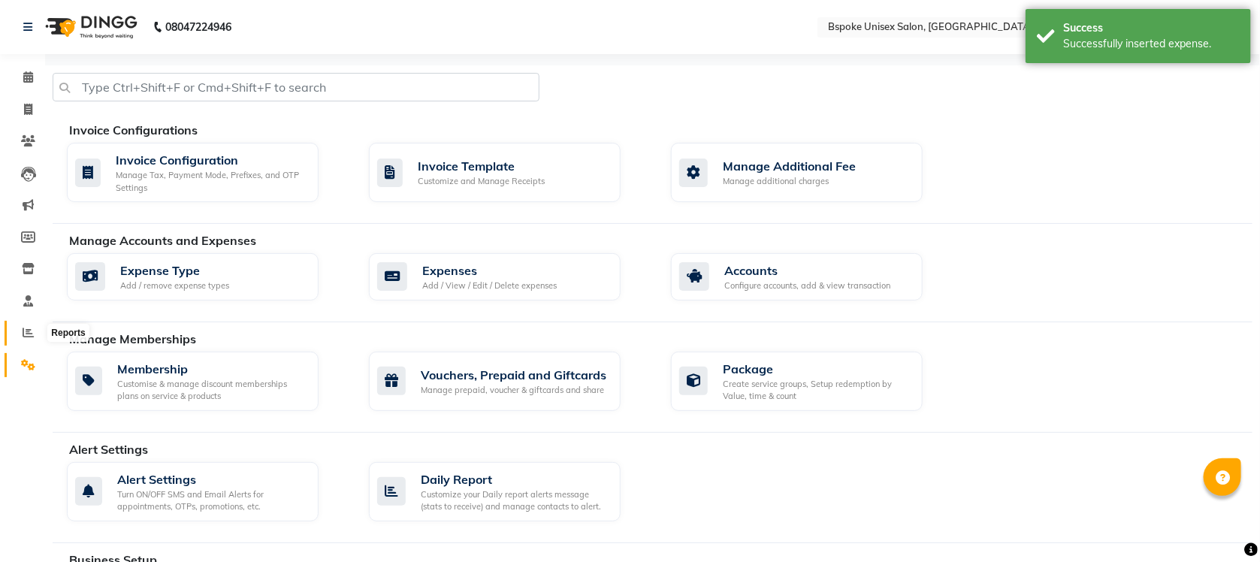
click at [25, 333] on icon at bounding box center [28, 332] width 11 height 11
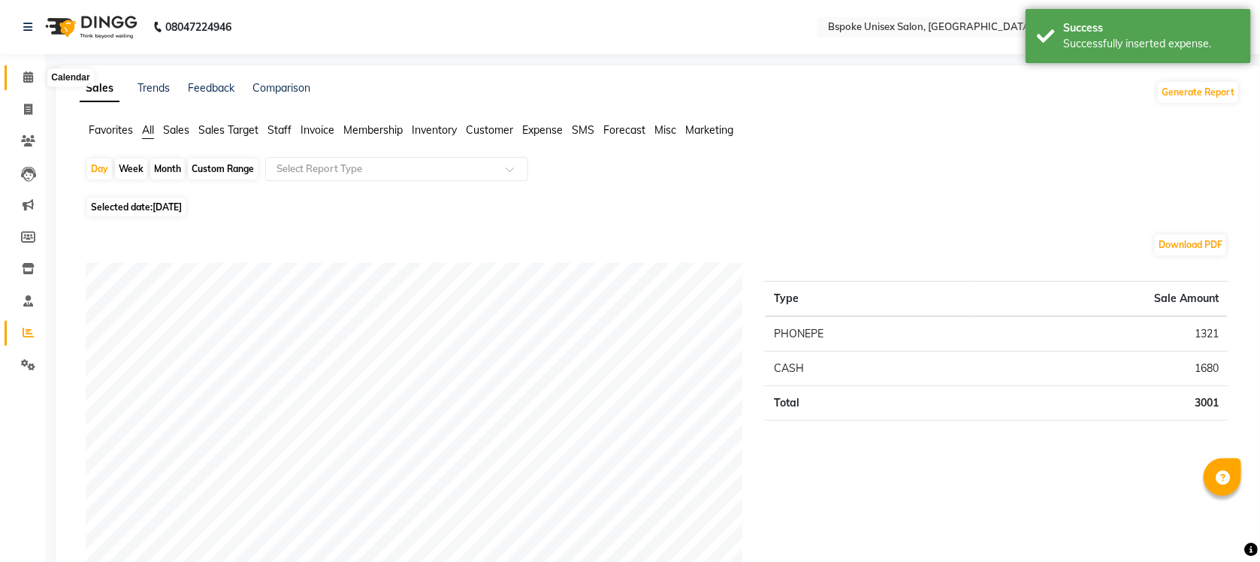
click at [25, 74] on icon at bounding box center [28, 76] width 10 height 11
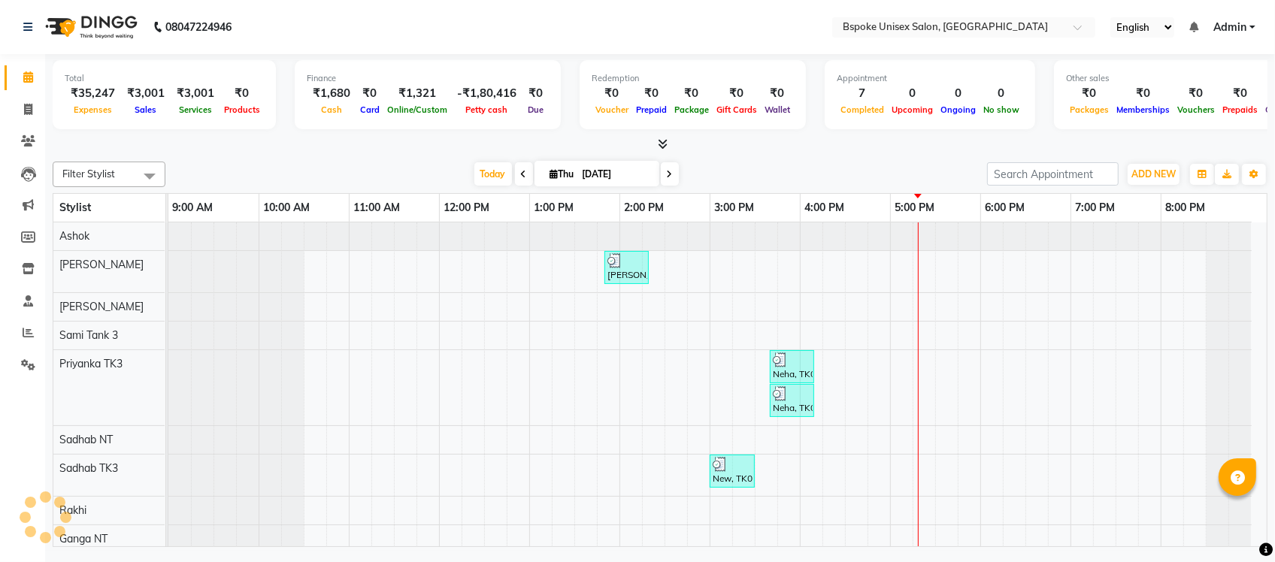
click at [665, 149] on icon at bounding box center [663, 143] width 10 height 11
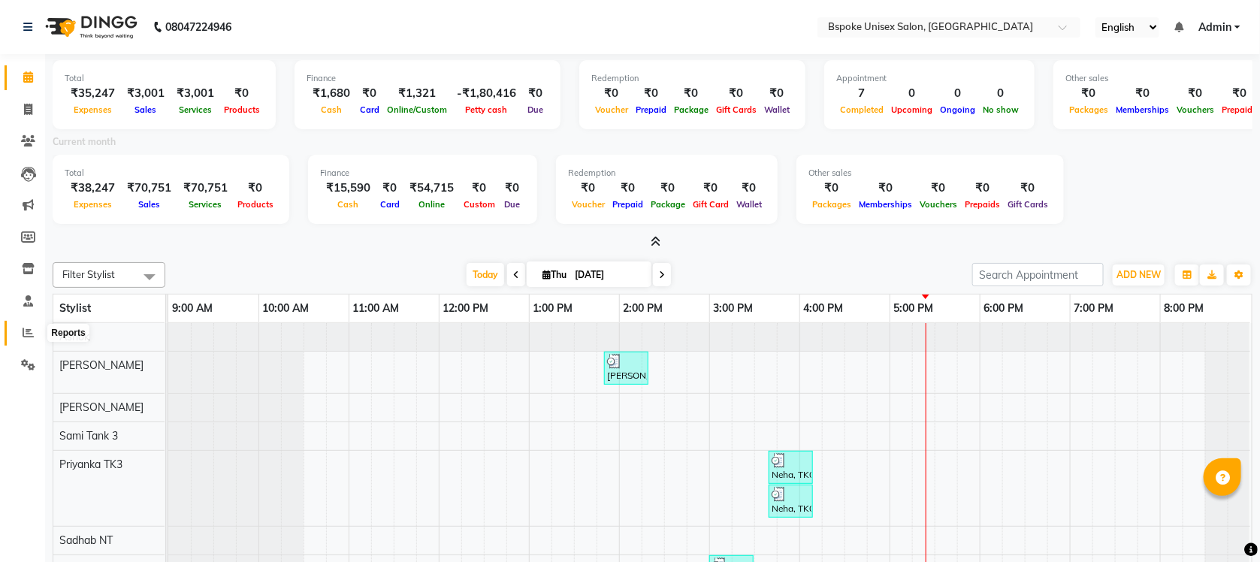
click at [27, 331] on icon at bounding box center [28, 332] width 11 height 11
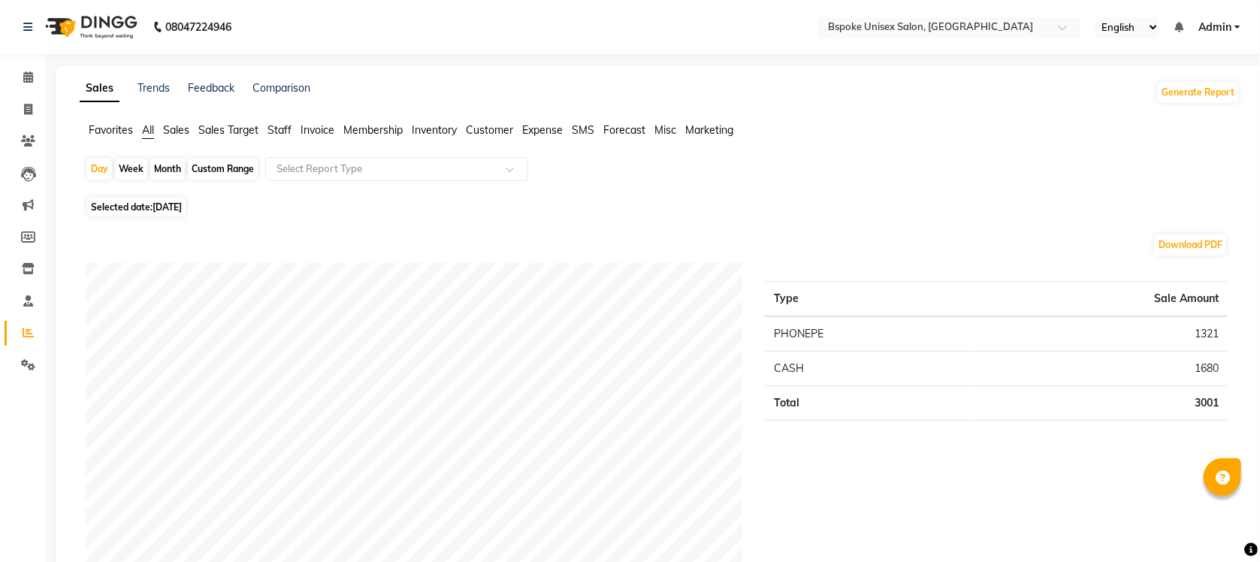
click at [276, 132] on span "Staff" at bounding box center [280, 130] width 24 height 14
